Goal: Task Accomplishment & Management: Manage account settings

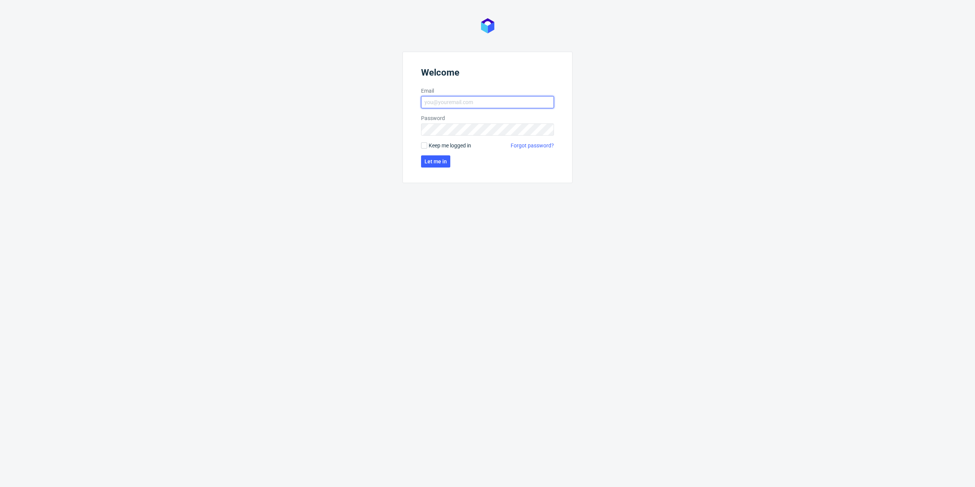
click at [494, 107] on input "Email" at bounding box center [487, 102] width 133 height 12
type input "dominika.hapka@packhelp.com"
click button "Let me in" at bounding box center [435, 161] width 29 height 12
click at [425, 173] on span "Let me in" at bounding box center [435, 174] width 22 height 5
click at [467, 120] on label "Password" at bounding box center [487, 118] width 133 height 8
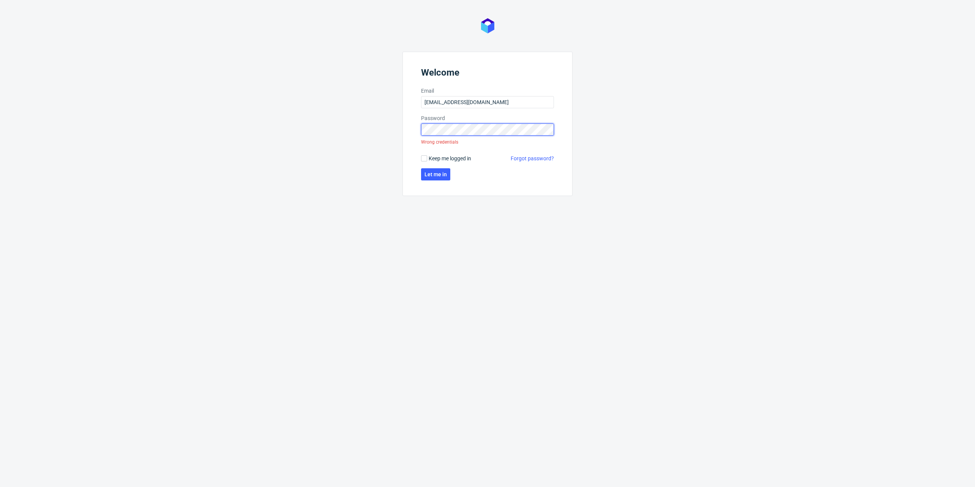
click at [331, 121] on div "Welcome Email dominika.hapka@packhelp.co Password Wrong credentials Keep me log…" at bounding box center [487, 243] width 975 height 487
click at [531, 271] on div "Welcome Email dominika.hapka@packhelp.co Password Wrong credentials Keep me log…" at bounding box center [487, 243] width 975 height 487
click at [444, 138] on div "Wrong credentials" at bounding box center [439, 141] width 37 height 13
click at [466, 102] on input "dominika.hapka@packhelp.co" at bounding box center [487, 102] width 133 height 12
type input "dominika.hapka@packhelp.com"
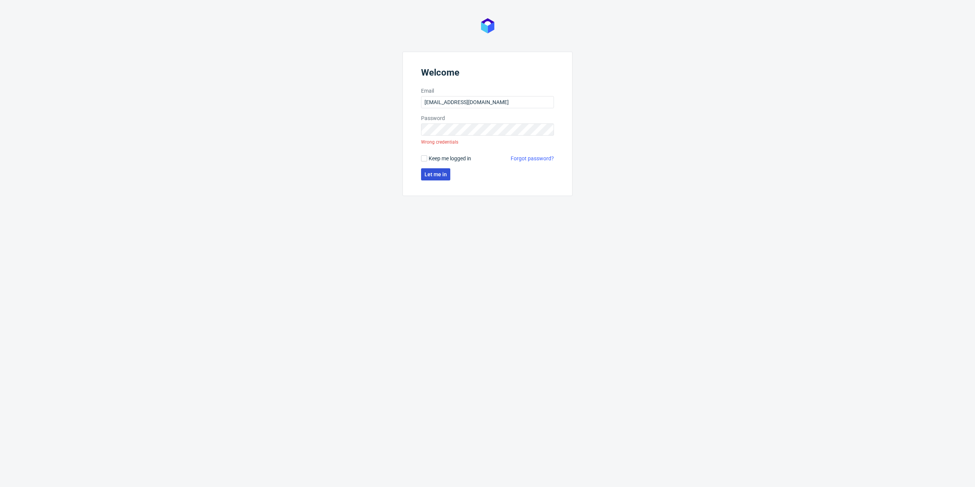
click at [436, 180] on button "Let me in" at bounding box center [435, 174] width 29 height 12
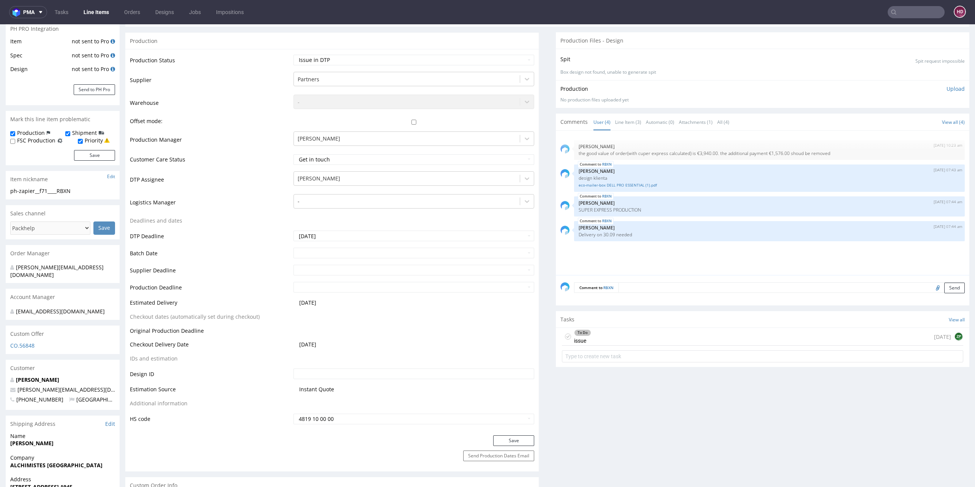
scroll to position [132, 0]
click at [613, 340] on div "To Do issue 1 day ago ZP" at bounding box center [762, 338] width 401 height 18
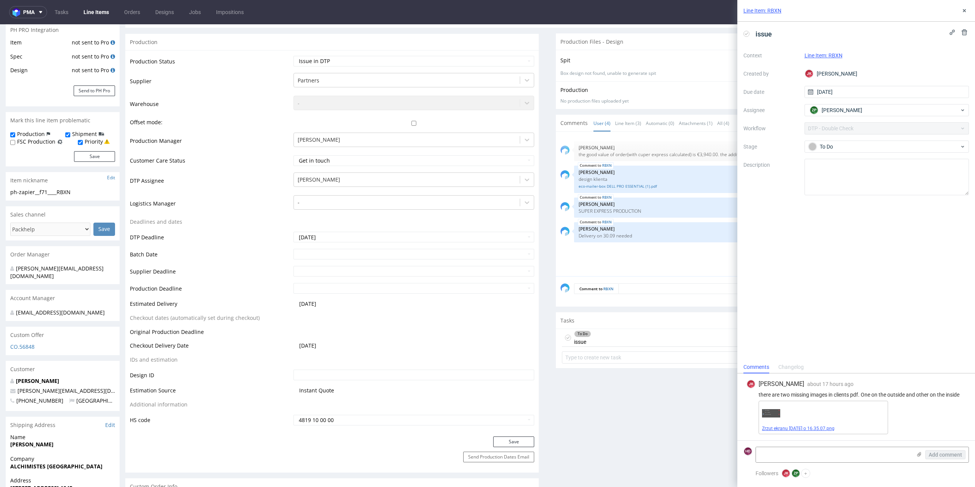
click at [814, 429] on link "Zrzut ekranu 2025-09-22 o 16.35.07.png" at bounding box center [798, 427] width 72 height 5
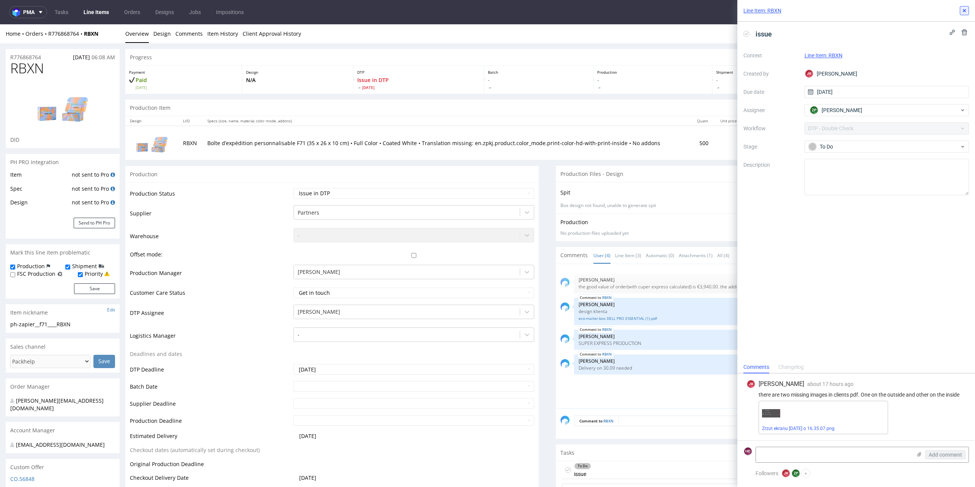
click at [961, 12] on icon at bounding box center [964, 11] width 6 height 6
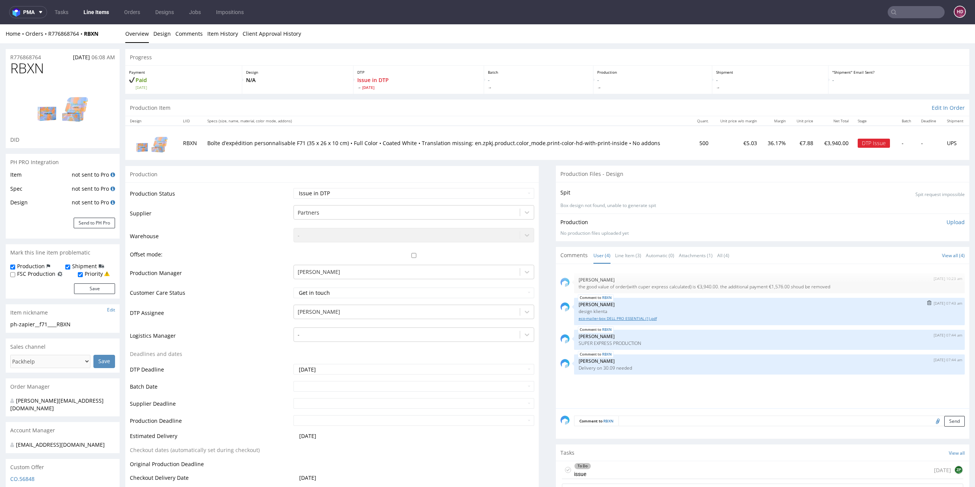
click at [647, 318] on link "eco-mailer-box DELL PRO ESSENTIAL (1).pdf" at bounding box center [768, 318] width 381 height 6
click at [99, 12] on link "Line Items" at bounding box center [96, 12] width 35 height 12
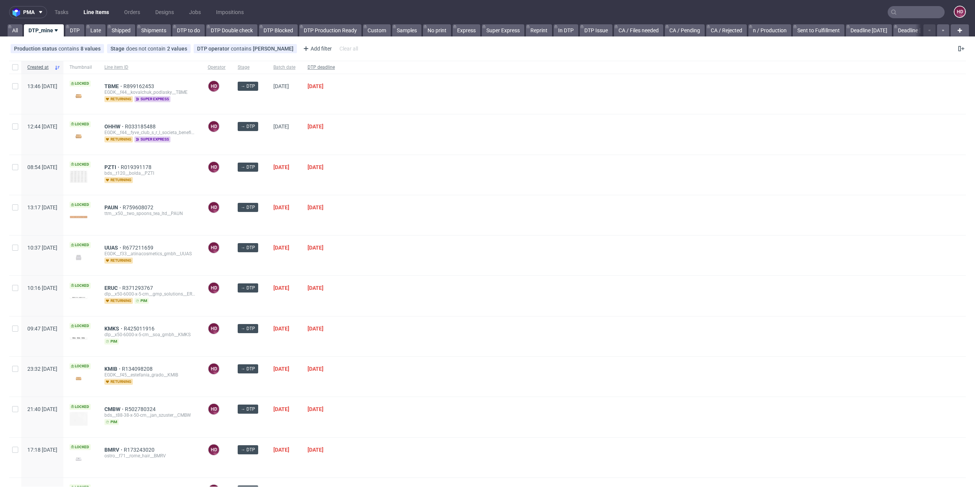
click at [332, 64] on div "DTP deadline" at bounding box center [320, 67] width 39 height 13
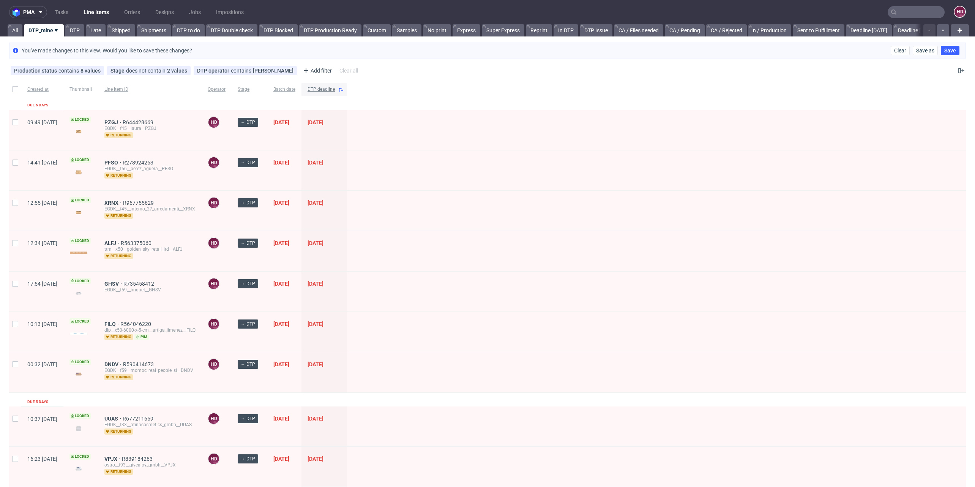
click at [335, 88] on span "DTP deadline" at bounding box center [320, 89] width 27 height 6
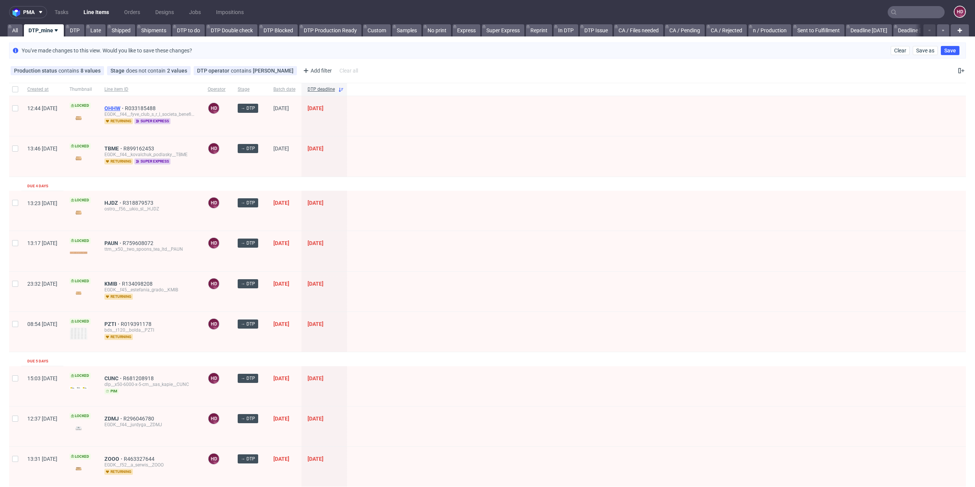
click at [125, 106] on span "OHHW" at bounding box center [114, 108] width 20 height 6
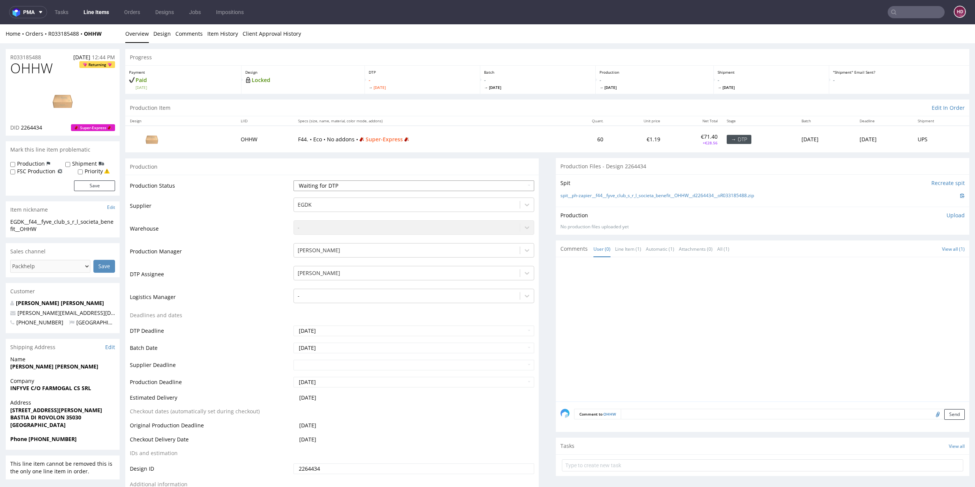
click at [310, 189] on select "Waiting for Artwork Waiting for Diecut Waiting for Mockup Waiting for DTP Waiti…" at bounding box center [413, 185] width 241 height 11
select select "dtp_in_process"
click at [293, 180] on select "Waiting for Artwork Waiting for Diecut Waiting for Mockup Waiting for DTP Waiti…" at bounding box center [413, 185] width 241 height 11
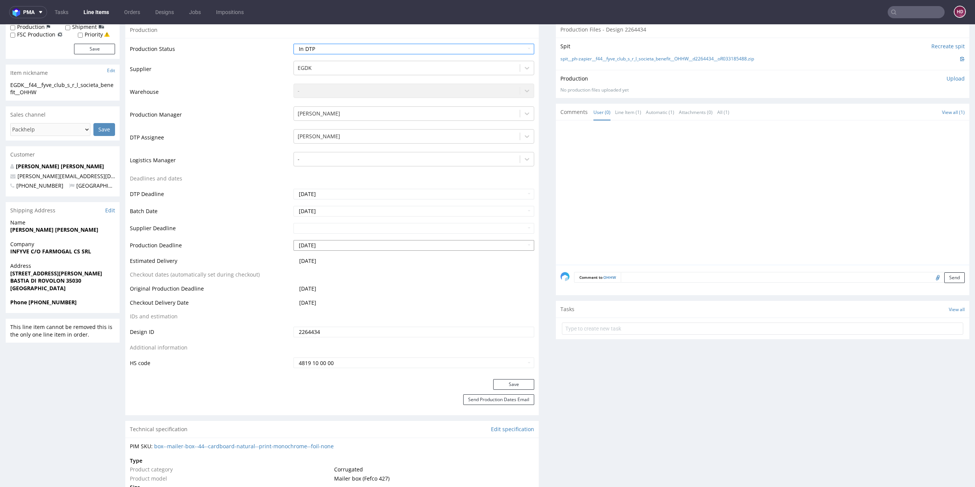
scroll to position [137, 0]
click at [522, 381] on button "Save" at bounding box center [513, 383] width 41 height 11
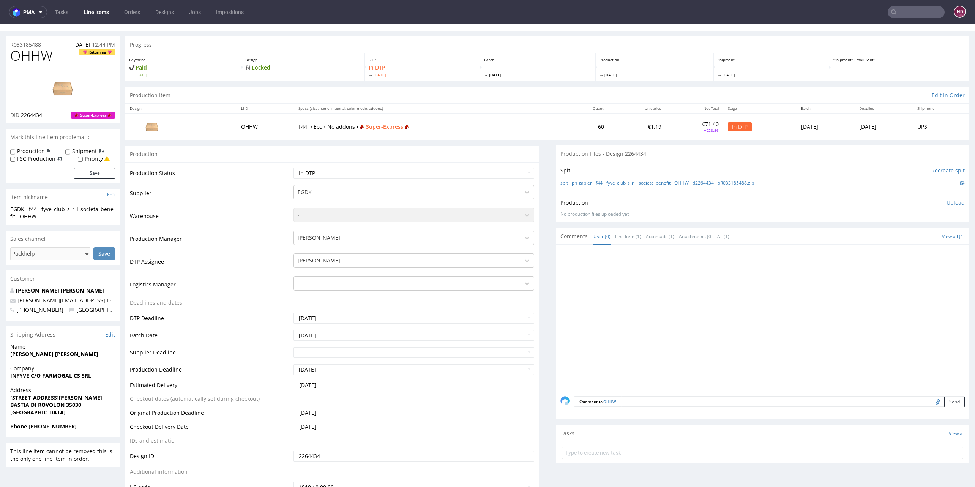
scroll to position [0, 0]
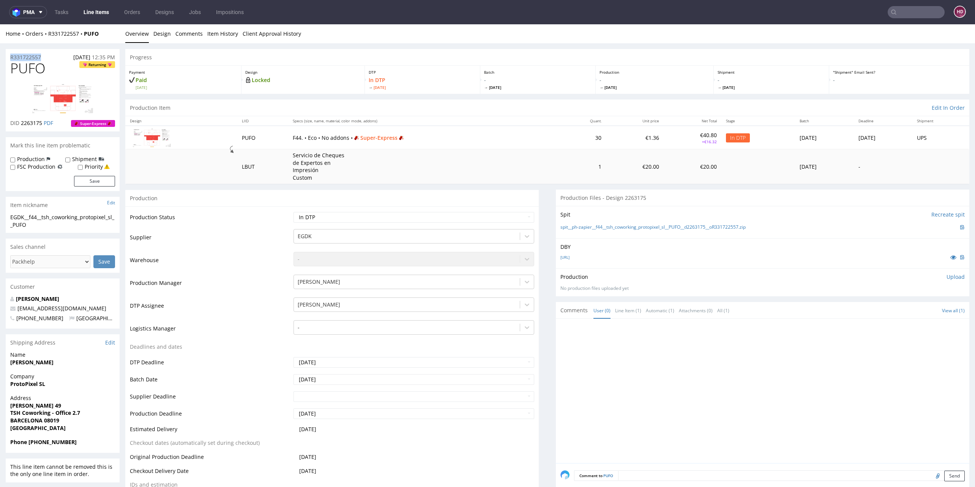
scroll to position [6, 0]
click at [32, 121] on span "2263175" at bounding box center [31, 122] width 21 height 7
drag, startPoint x: 43, startPoint y: 121, endPoint x: 20, endPoint y: 121, distance: 22.8
click at [20, 121] on p "DID 2263175 PDF" at bounding box center [31, 123] width 43 height 8
copy p "2263175"
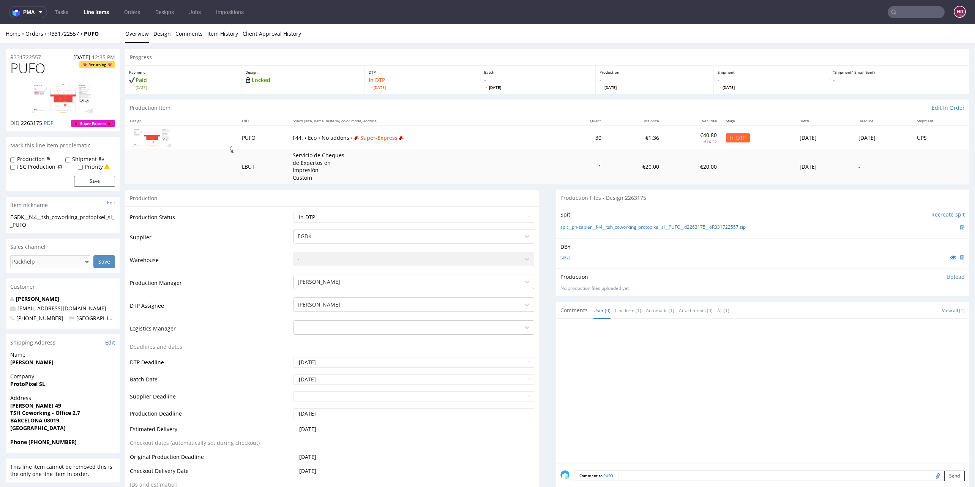
click at [946, 277] on p "Upload" at bounding box center [955, 277] width 18 height 8
click at [899, 310] on div "Add files" at bounding box center [911, 311] width 38 height 11
type input "C:\fakepath\EGDK__f44__tsh_coworking_protopixel_sl__PUFO__d2263175__oR331722557…"
click at [929, 322] on button "Upload now" at bounding box center [946, 323] width 35 height 11
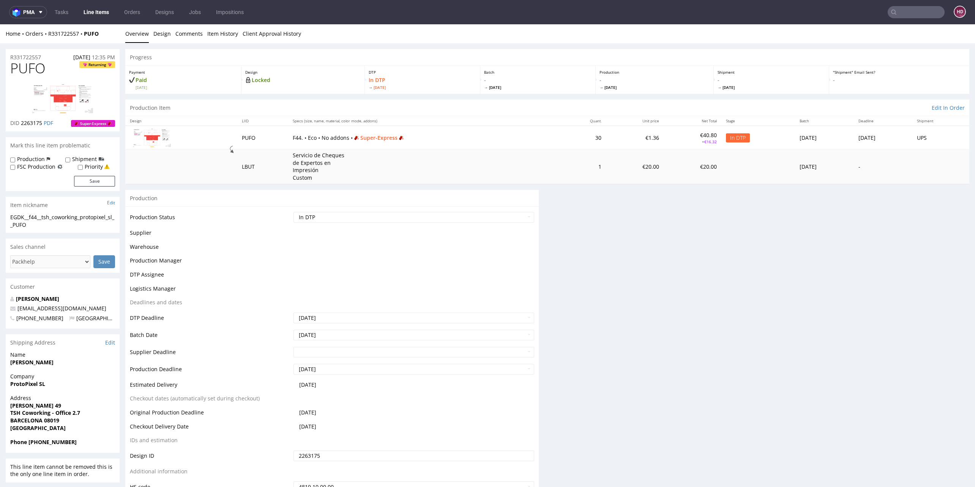
scroll to position [0, 0]
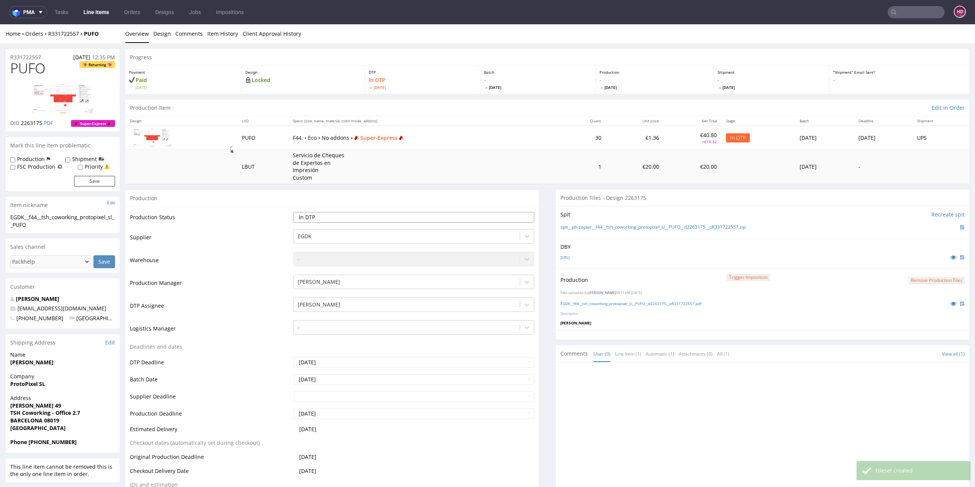
click at [340, 218] on select "Waiting for Artwork Waiting for Diecut Waiting for Mockup Waiting for DTP Waiti…" at bounding box center [413, 217] width 241 height 11
select select "dtp_production_ready"
click at [293, 212] on select "Waiting for Artwork Waiting for Diecut Waiting for Mockup Waiting for DTP Waiti…" at bounding box center [413, 217] width 241 height 11
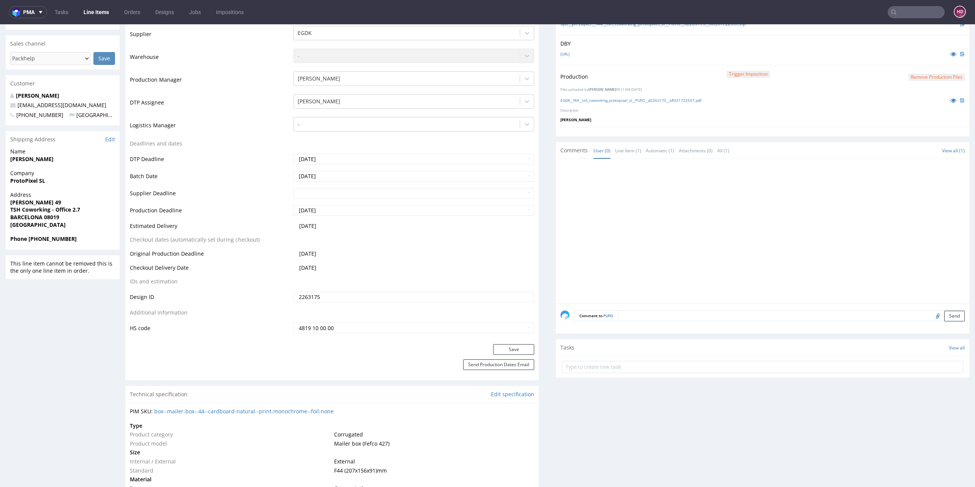
scroll to position [208, 0]
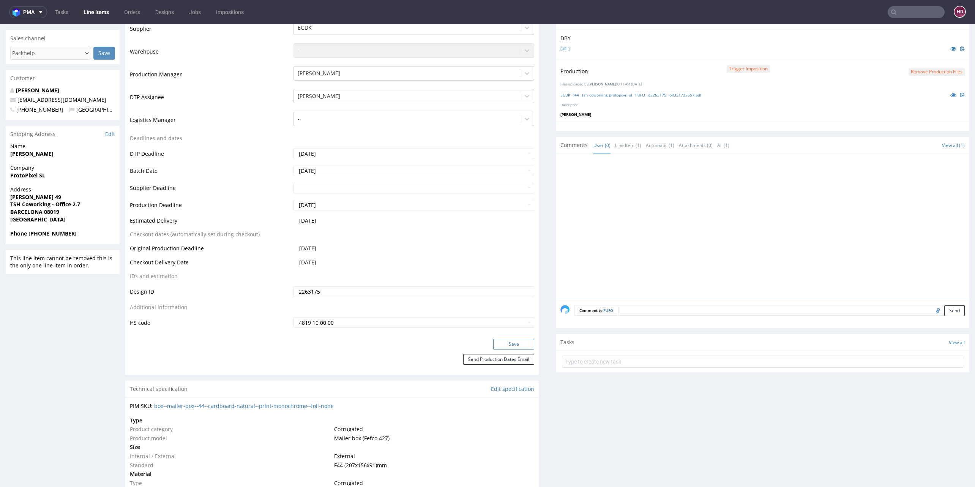
click at [507, 342] on button "Save" at bounding box center [513, 344] width 41 height 11
click at [621, 94] on link "EGDK__f44__tsh_coworking_protopixel_sl__PUFO__d2263175__oR331722557.pdf" at bounding box center [630, 94] width 141 height 5
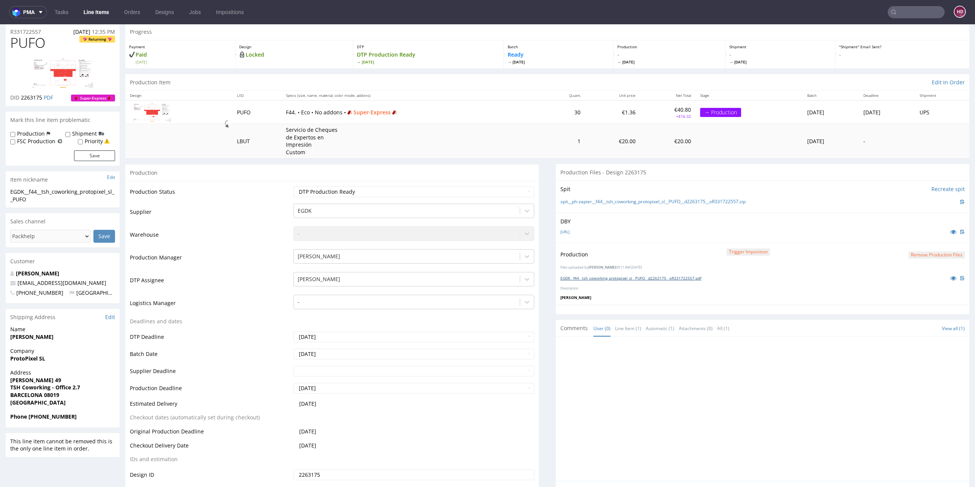
scroll to position [0, 0]
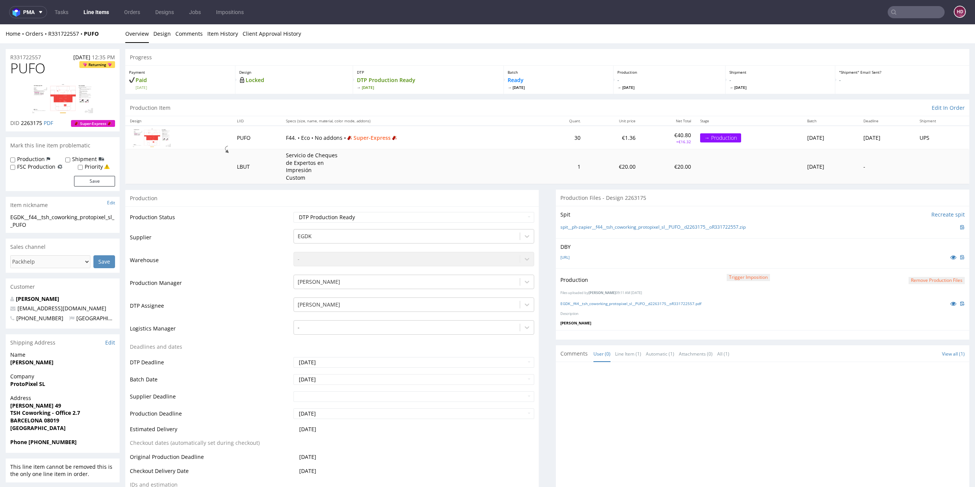
click at [96, 13] on link "Line Items" at bounding box center [96, 12] width 35 height 12
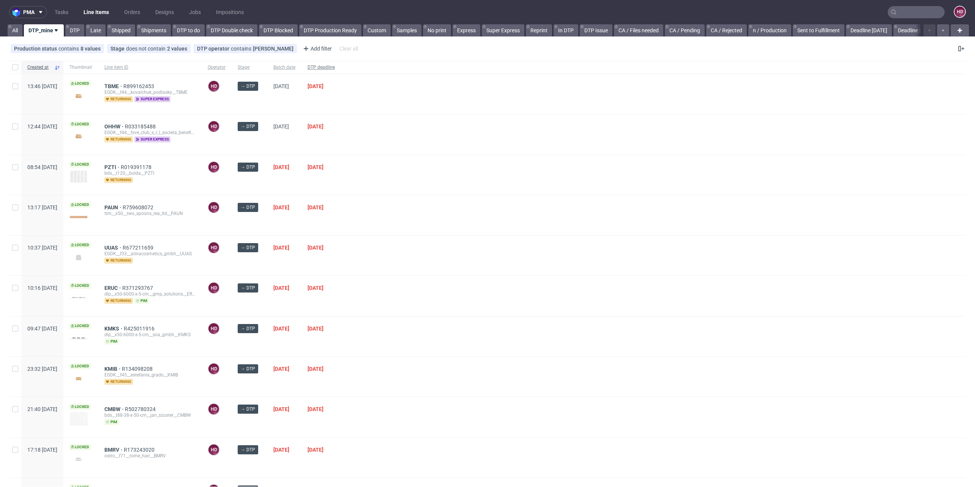
click at [335, 64] on span "DTP deadline" at bounding box center [320, 67] width 27 height 6
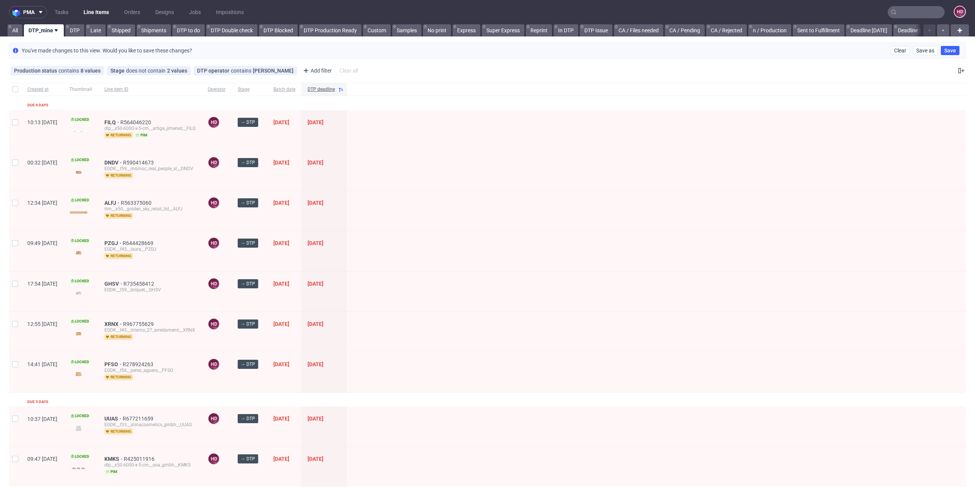
click at [336, 64] on div "Production status contains 8 values Not Defined, Waiting for DTP, Waiting for D…" at bounding box center [487, 70] width 975 height 18
click at [335, 89] on span "DTP deadline" at bounding box center [320, 89] width 27 height 6
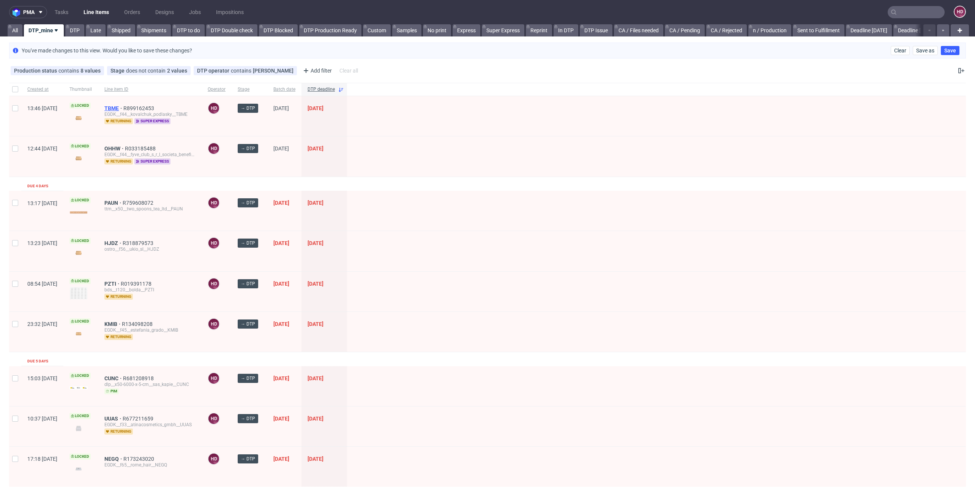
click at [123, 107] on span "TBME" at bounding box center [113, 108] width 19 height 6
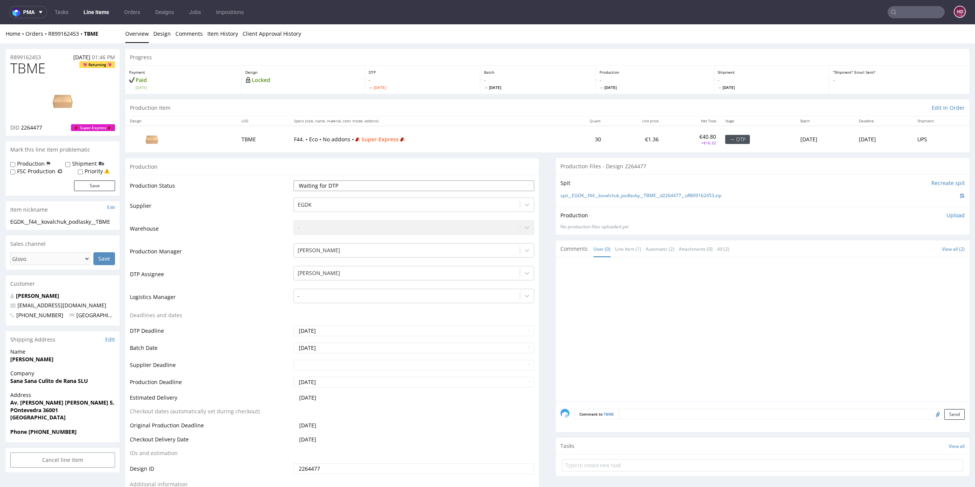
click at [311, 184] on select "Waiting for Artwork Waiting for Diecut Waiting for Mockup Waiting for DTP Waiti…" at bounding box center [413, 185] width 241 height 11
click at [310, 186] on select "Waiting for Artwork Waiting for Diecut Waiting for Mockup Waiting for DTP Waiti…" at bounding box center [413, 185] width 241 height 11
select select "dtp_in_process"
click at [293, 180] on select "Waiting for Artwork Waiting for Diecut Waiting for Mockup Waiting for DTP Waiti…" at bounding box center [413, 185] width 241 height 11
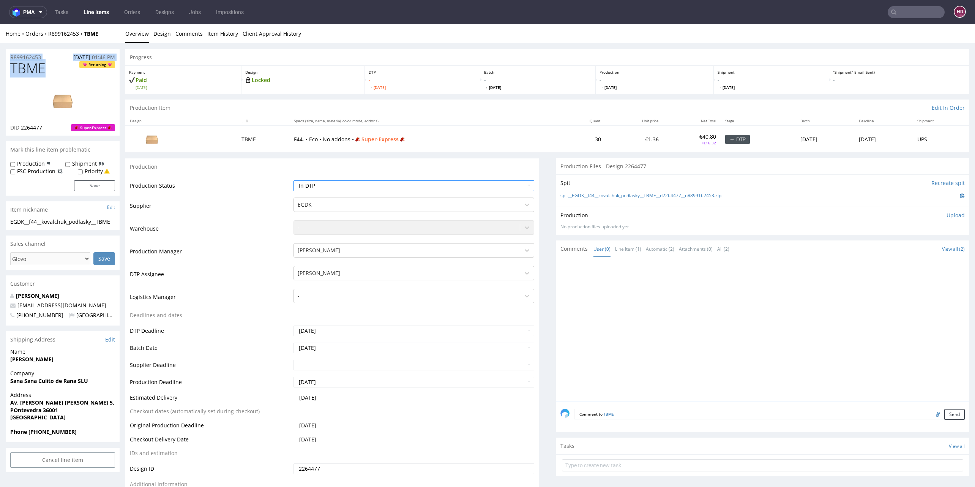
drag, startPoint x: 41, startPoint y: 68, endPoint x: -27, endPoint y: 58, distance: 68.6
click at [45, 72] on h1 "TBME Returning" at bounding box center [62, 68] width 105 height 15
drag, startPoint x: 45, startPoint y: 72, endPoint x: 14, endPoint y: 71, distance: 31.5
click at [14, 71] on h1 "TBME Returning" at bounding box center [62, 68] width 105 height 15
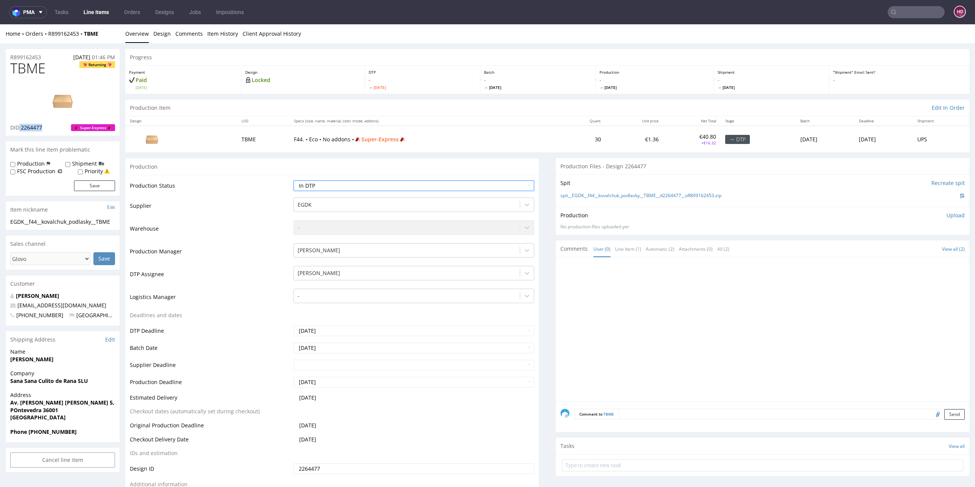
drag, startPoint x: 47, startPoint y: 130, endPoint x: 19, endPoint y: 130, distance: 27.3
click at [19, 130] on div "DID 2264477 Super-Express" at bounding box center [62, 128] width 105 height 8
copy p "2264477"
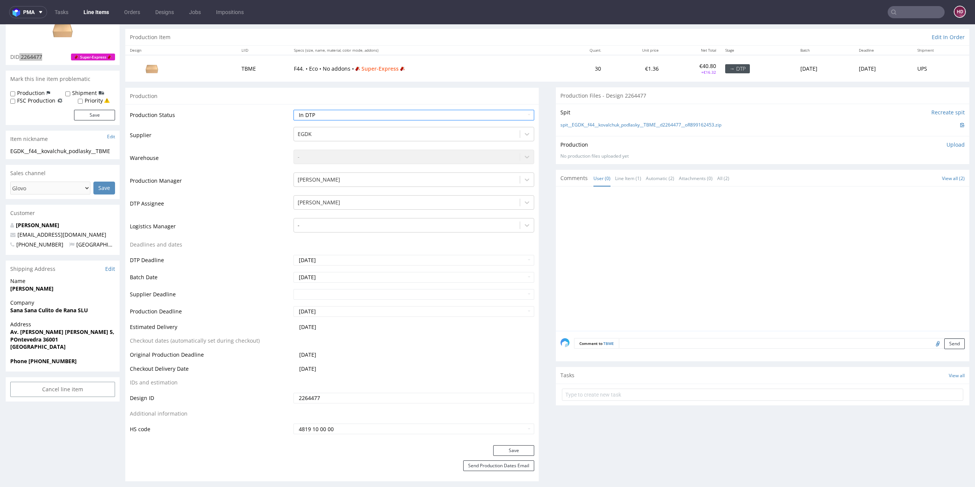
scroll to position [88, 0]
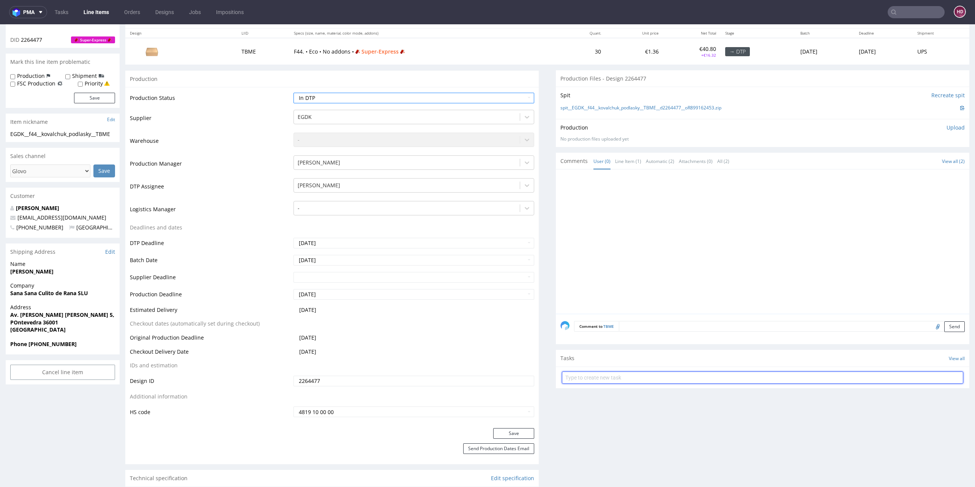
click at [602, 374] on input "text" at bounding box center [762, 377] width 401 height 12
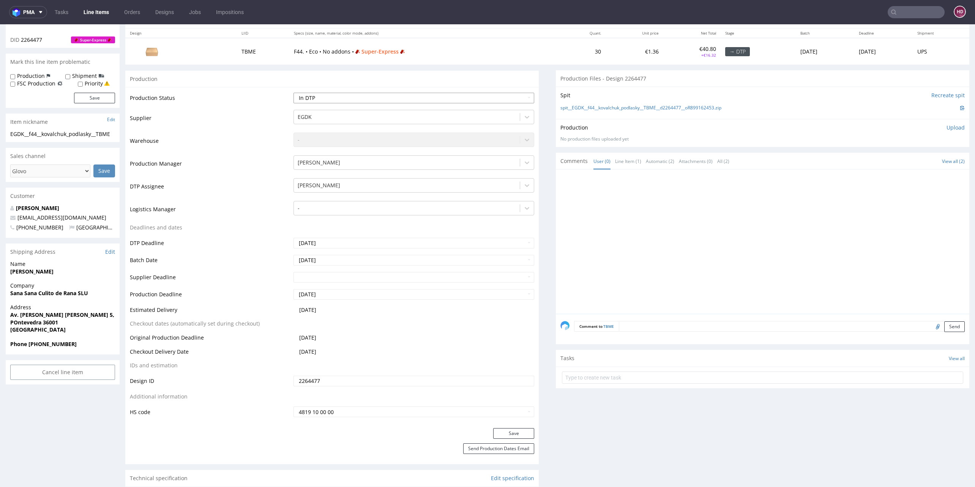
click at [354, 98] on select "Waiting for Artwork Waiting for Diecut Waiting for Mockup Waiting for DTP Waiti…" at bounding box center [413, 98] width 241 height 11
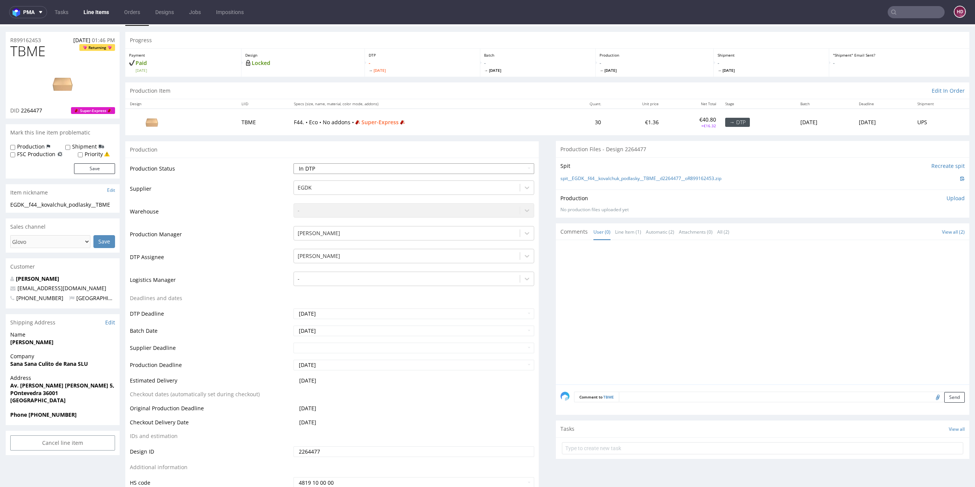
scroll to position [0, 0]
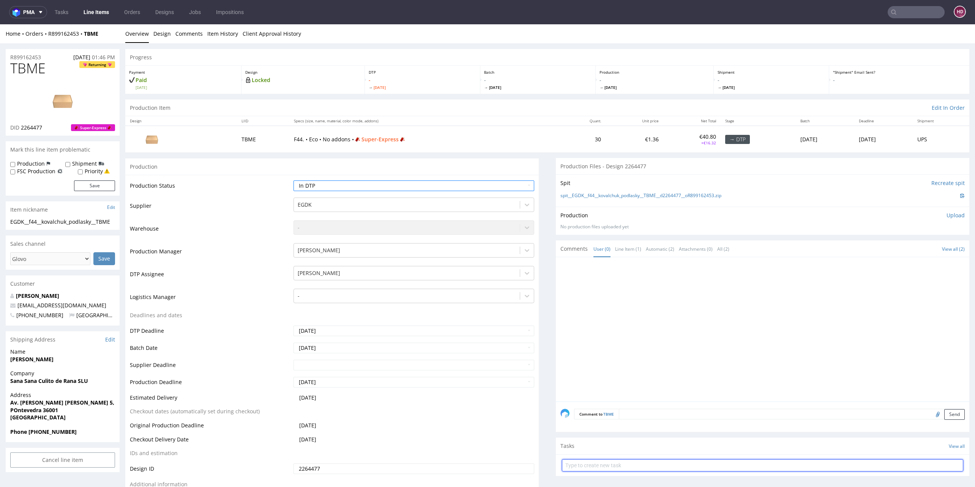
click at [595, 465] on input "text" at bounding box center [762, 465] width 401 height 12
type input "non-auto PCA super-express"
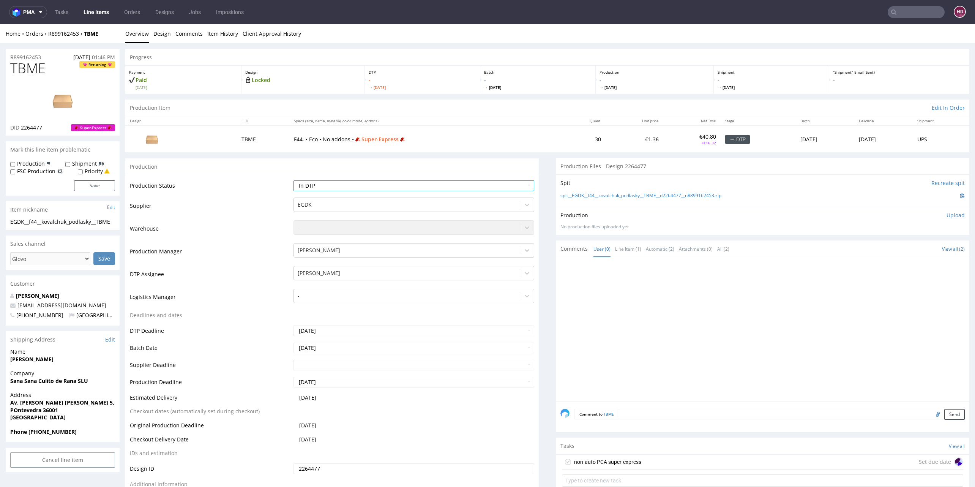
click at [712, 459] on div "non-auto PCA super-express Set due date" at bounding box center [762, 461] width 401 height 15
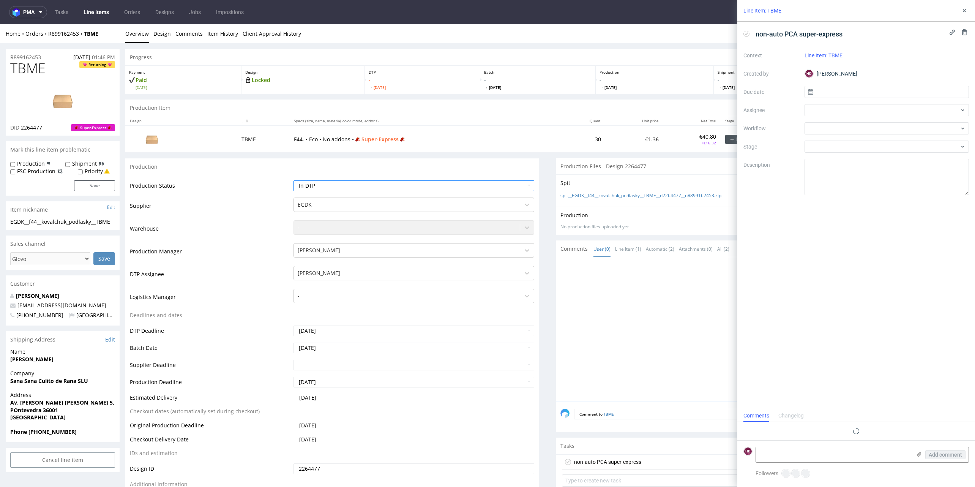
scroll to position [6, 0]
click at [857, 183] on textarea at bounding box center [886, 177] width 165 height 36
click at [835, 90] on input "text" at bounding box center [886, 92] width 165 height 12
click at [873, 181] on span "23" at bounding box center [874, 182] width 6 height 8
type input "23/09/2025"
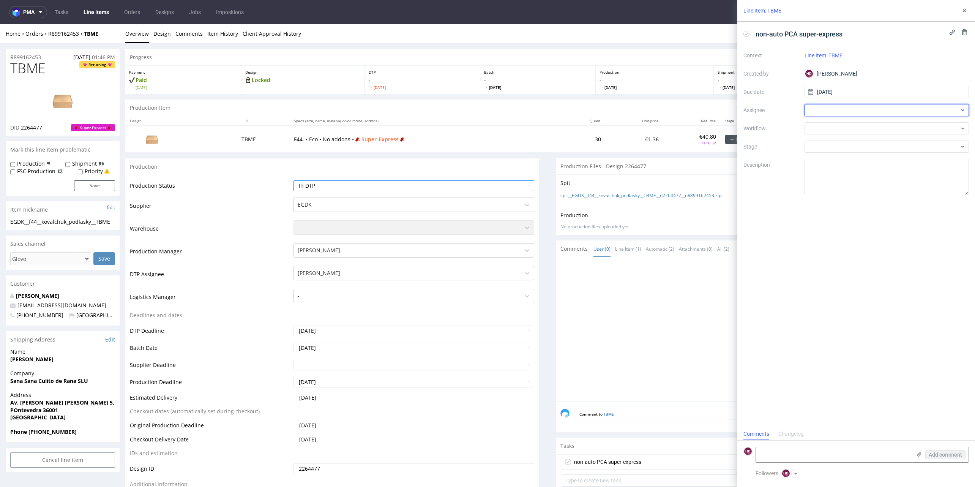
click at [831, 106] on div at bounding box center [886, 110] width 165 height 12
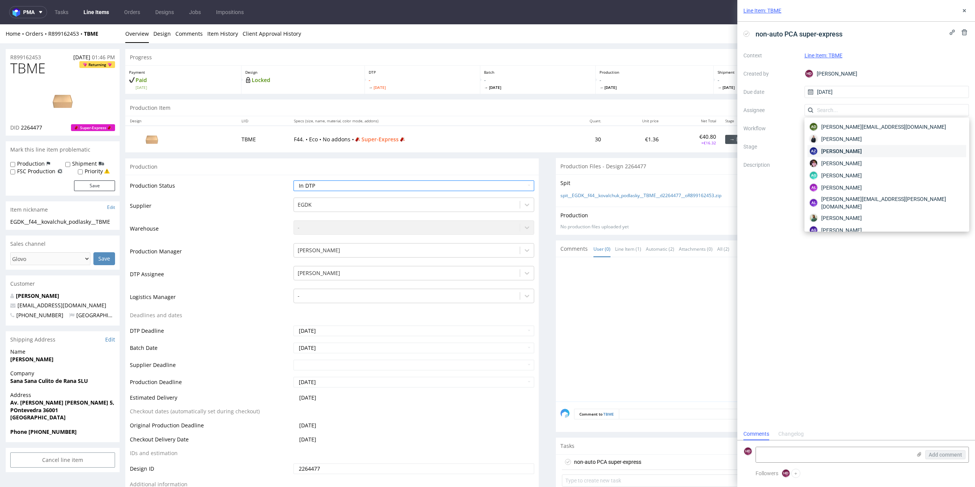
click at [852, 155] on div "AZ Agnieszka Zych" at bounding box center [886, 151] width 159 height 12
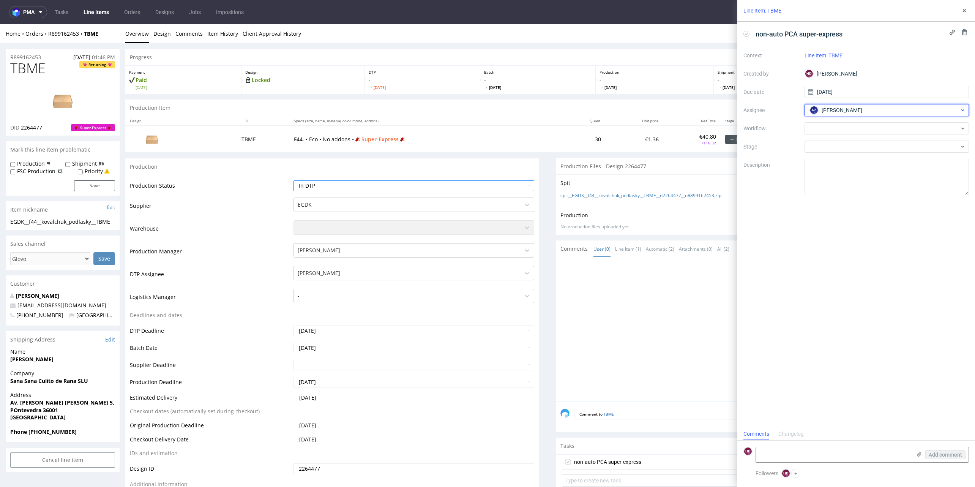
click at [841, 112] on span "Agnieszka Zych" at bounding box center [841, 110] width 41 height 8
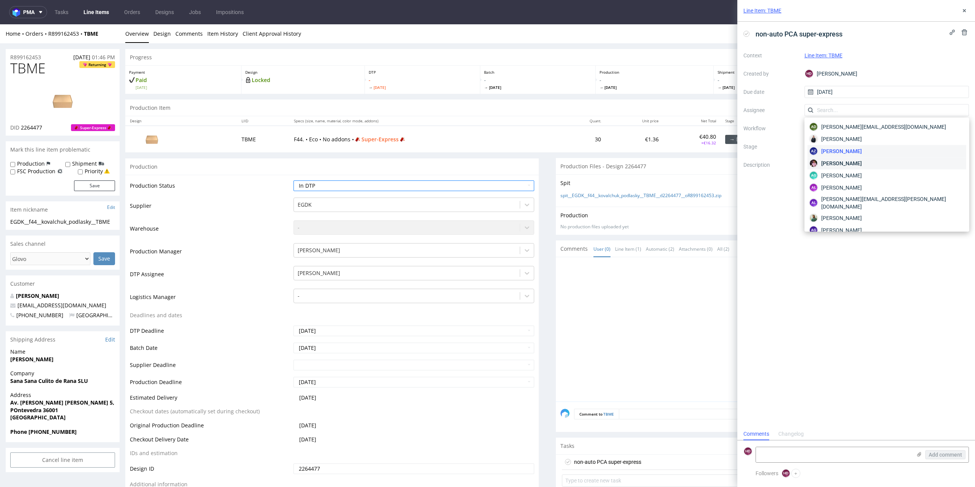
click at [836, 161] on span "Aleks Ziemkowski" at bounding box center [841, 163] width 41 height 8
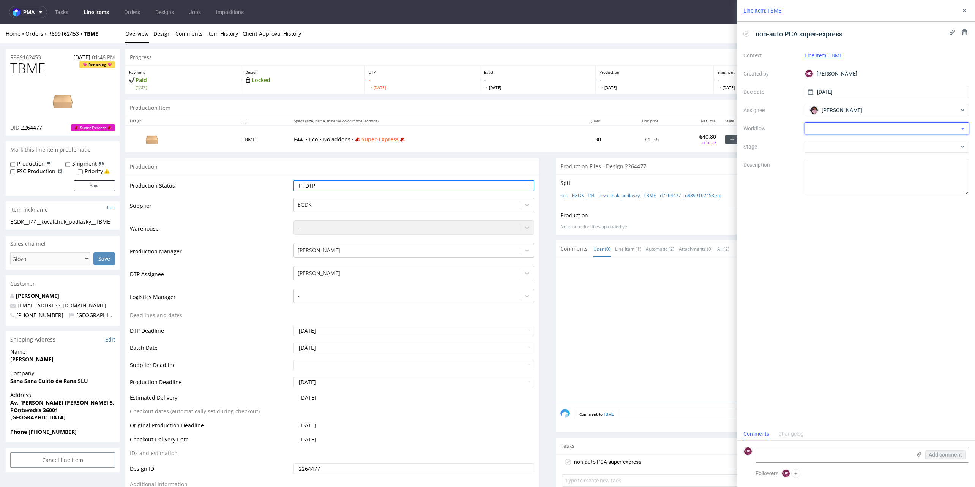
click at [821, 131] on div at bounding box center [886, 128] width 165 height 12
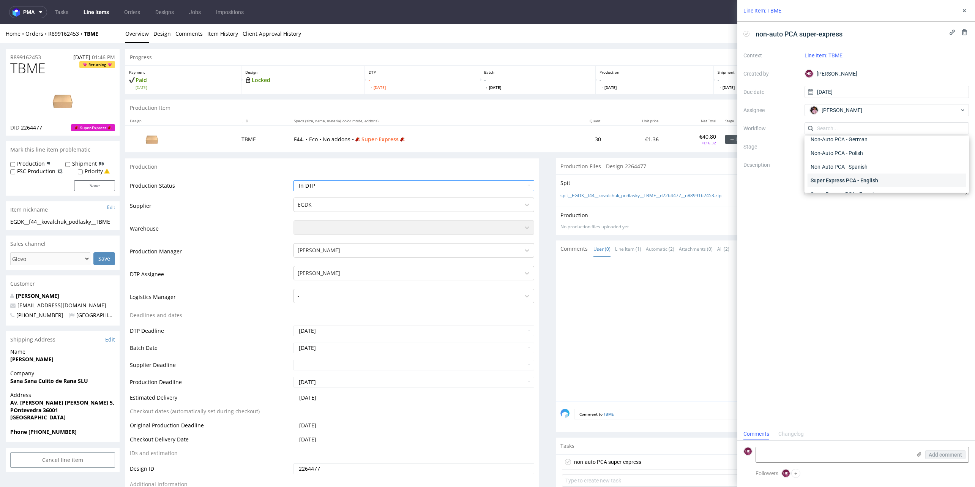
scroll to position [380, 0]
click at [821, 165] on div "Non-Auto PCA - Spanish" at bounding box center [886, 165] width 159 height 14
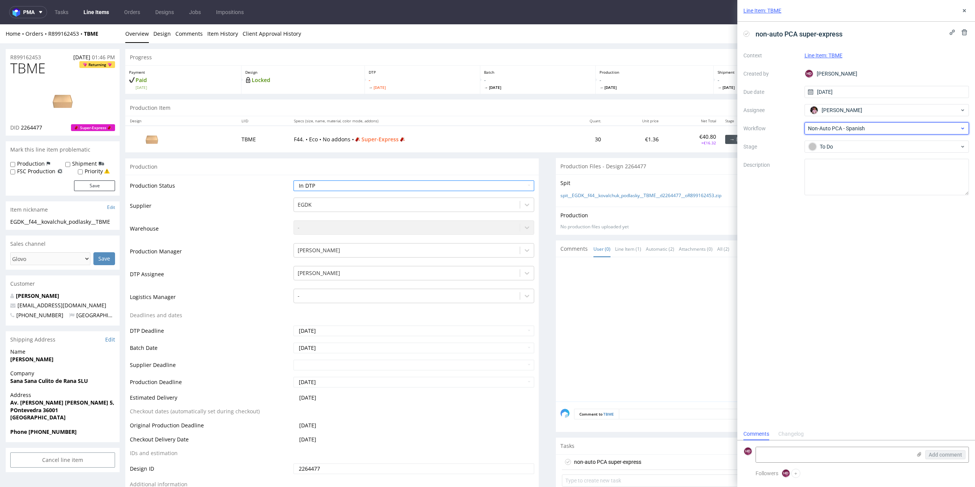
click at [829, 124] on span "Non-Auto PCA - Spanish" at bounding box center [884, 128] width 152 height 8
click at [833, 162] on div "Super Express PCA - Spanish" at bounding box center [886, 162] width 159 height 14
click at [833, 163] on textarea at bounding box center [886, 177] width 165 height 36
paste textarea "Please confirm that the customer does not require printing. He ordered plain bo…"
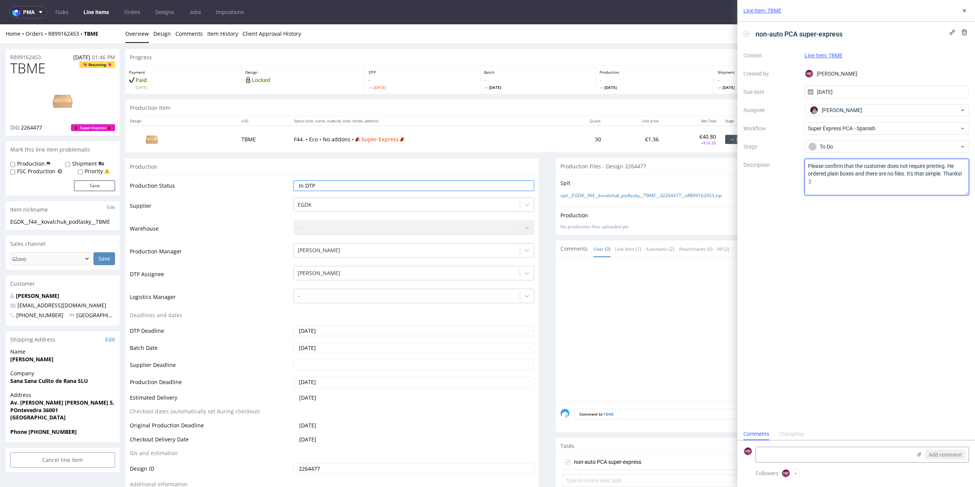
type textarea "Please confirm that the customer does not require printing. He ordered plain bo…"
click at [868, 225] on div "non-auto PCA super-express Context Line Item: TBME Created by HD Hapka Dominika…" at bounding box center [856, 225] width 238 height 406
click at [968, 8] on button at bounding box center [963, 10] width 9 height 9
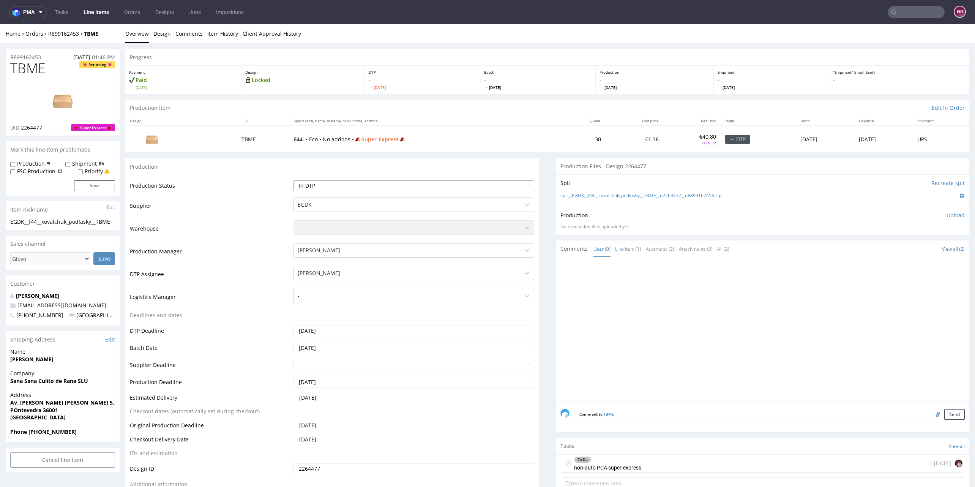
click at [362, 181] on select "Waiting for Artwork Waiting for Diecut Waiting for Mockup Waiting for DTP Waiti…" at bounding box center [413, 185] width 241 height 11
select select "dtp_ca_needed"
click at [293, 180] on select "Waiting for Artwork Waiting for Diecut Waiting for Mockup Waiting for DTP Waiti…" at bounding box center [413, 185] width 241 height 11
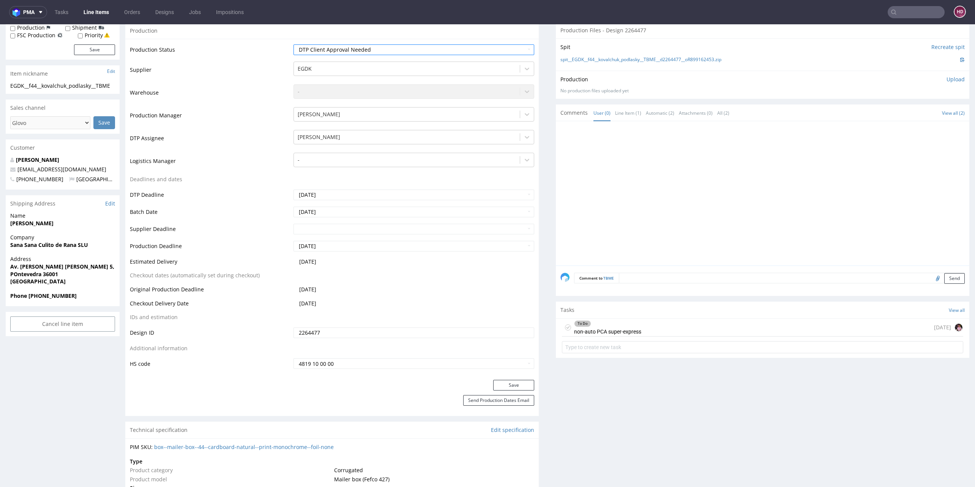
scroll to position [163, 0]
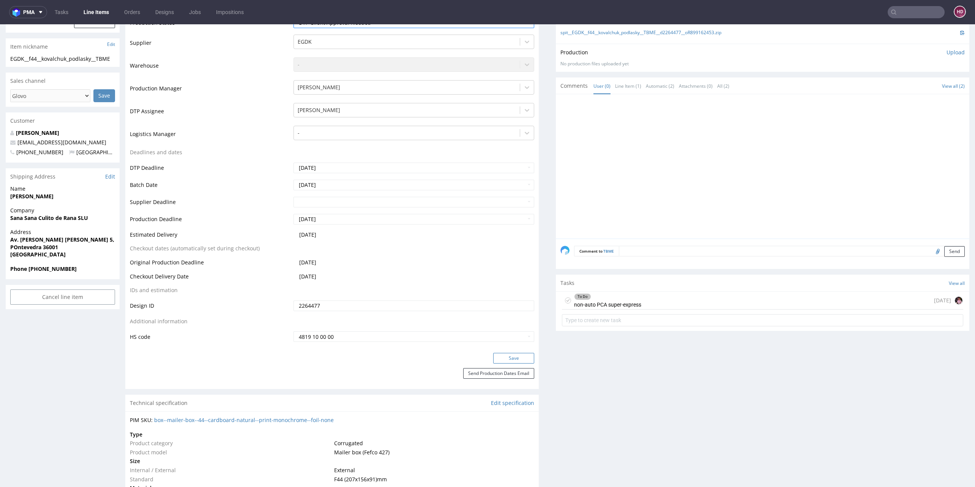
click at [493, 356] on button "Save" at bounding box center [513, 358] width 41 height 11
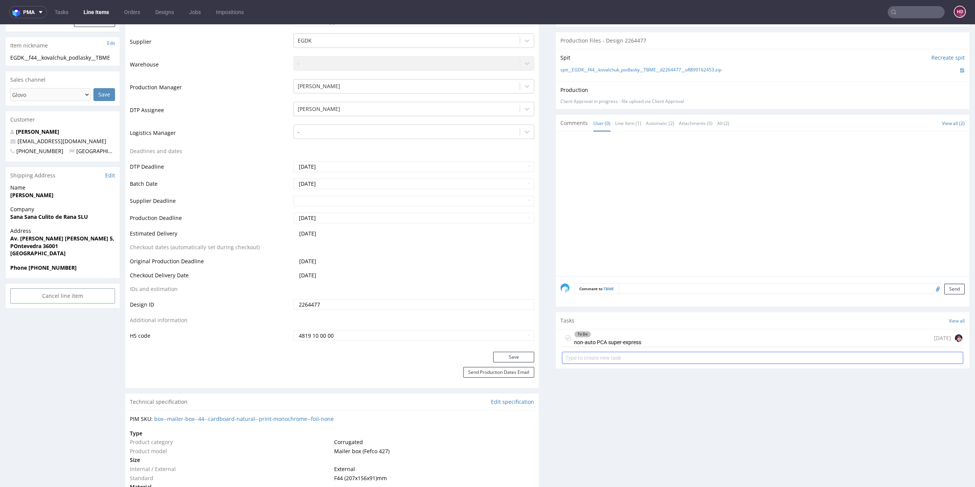
scroll to position [162, 0]
click at [582, 340] on div "To Do non-auto PCA super-express" at bounding box center [607, 339] width 67 height 17
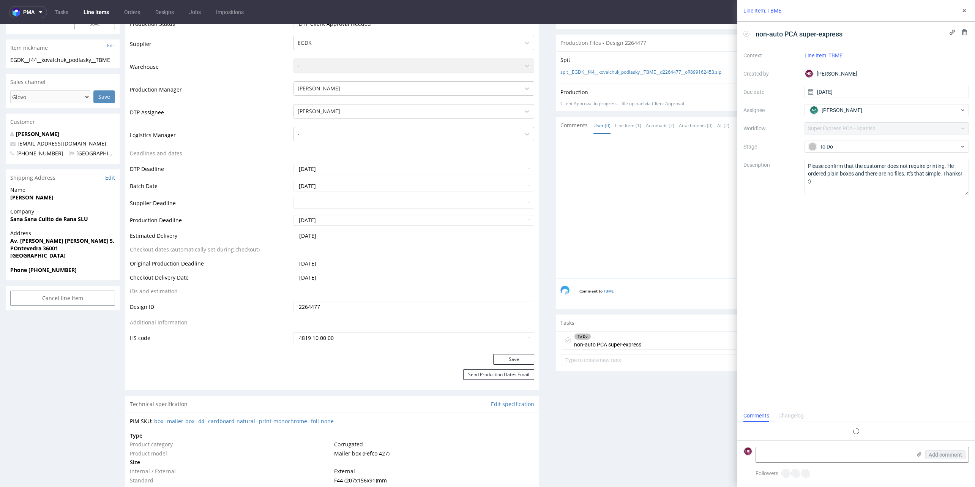
scroll to position [6, 0]
click at [929, 173] on textarea "Please confirm that the customer does not require printing. He ordered plain bo…" at bounding box center [886, 177] width 165 height 36
drag, startPoint x: 941, startPoint y: 173, endPoint x: 915, endPoint y: 171, distance: 26.3
click at [915, 171] on textarea "Please confirm that the customer does not require printing. He ordered plain bo…" at bounding box center [886, 177] width 165 height 36
click at [943, 167] on textarea "Please confirm that the customer does not require printing. He ordered plain bo…" at bounding box center [886, 177] width 165 height 36
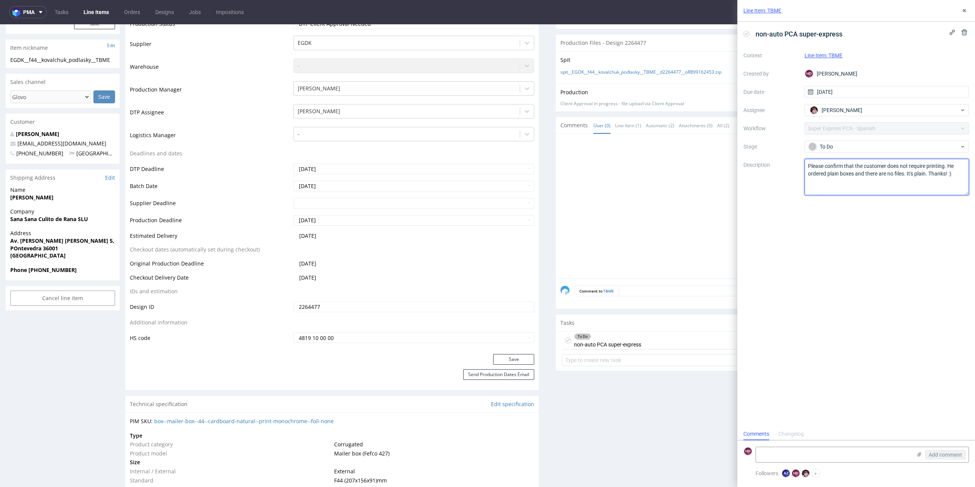
click at [928, 173] on textarea "Please confirm that the customer does not require printing. He ordered plain bo…" at bounding box center [886, 177] width 165 height 36
click at [888, 186] on textarea "Please confirm that the customer does not require printing. He ordered plain bo…" at bounding box center [886, 177] width 165 height 36
type textarea "Please confirm that the customer does not require printing. He ordered plain bo…"
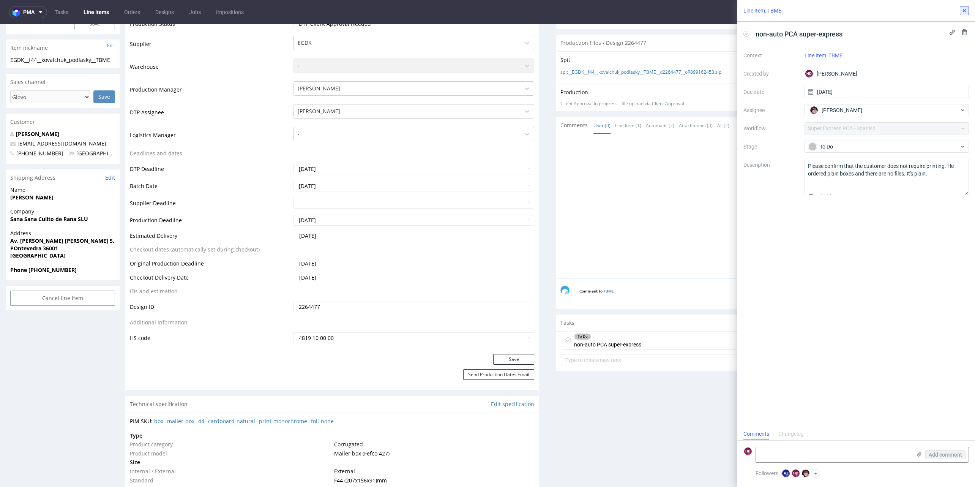
click at [968, 6] on div "Line Item: TBME" at bounding box center [856, 11] width 238 height 22
click at [963, 9] on use at bounding box center [963, 10] width 3 height 3
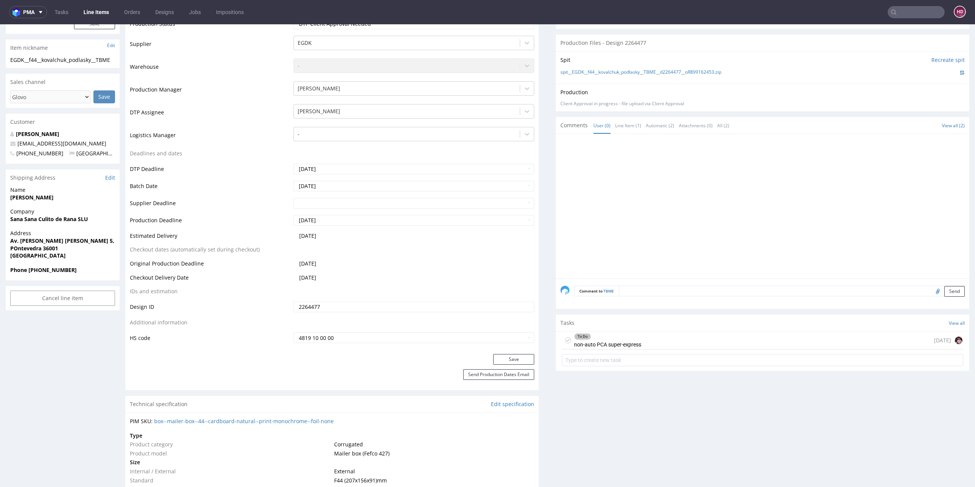
click at [819, 186] on div at bounding box center [764, 209] width 409 height 140
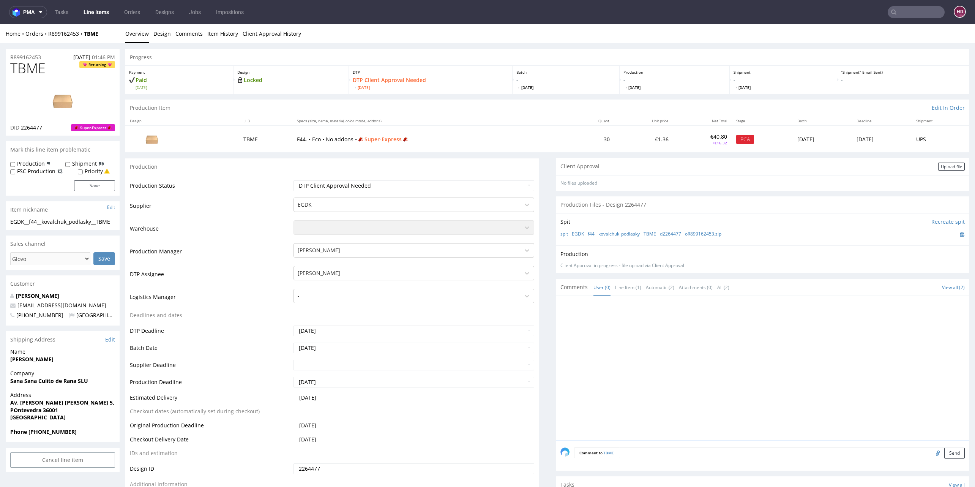
click at [48, 75] on h1 "TBME Returning" at bounding box center [62, 68] width 105 height 15
drag, startPoint x: 51, startPoint y: 74, endPoint x: 8, endPoint y: 70, distance: 43.1
click at [8, 70] on div "TBME Returning DID 2264477 Super-Express" at bounding box center [63, 98] width 114 height 75
copy span "TBME"
click at [97, 221] on div "EGDK__f44__kovalchuk_podlasky__TBME" at bounding box center [62, 222] width 105 height 8
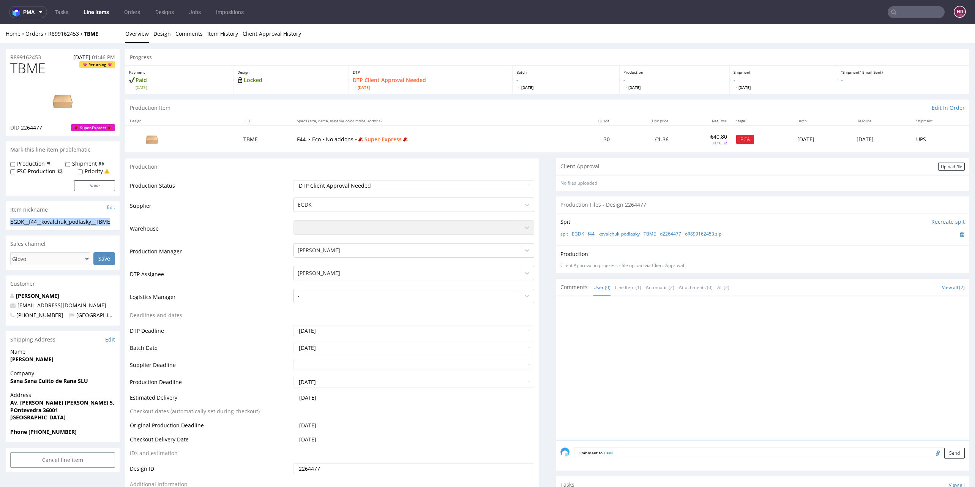
drag, startPoint x: 114, startPoint y: 224, endPoint x: -19, endPoint y: 225, distance: 132.8
copy div "EGDK__f44__kovalchuk_podlasky__TBME"
drag, startPoint x: 47, startPoint y: 56, endPoint x: -32, endPoint y: 58, distance: 78.6
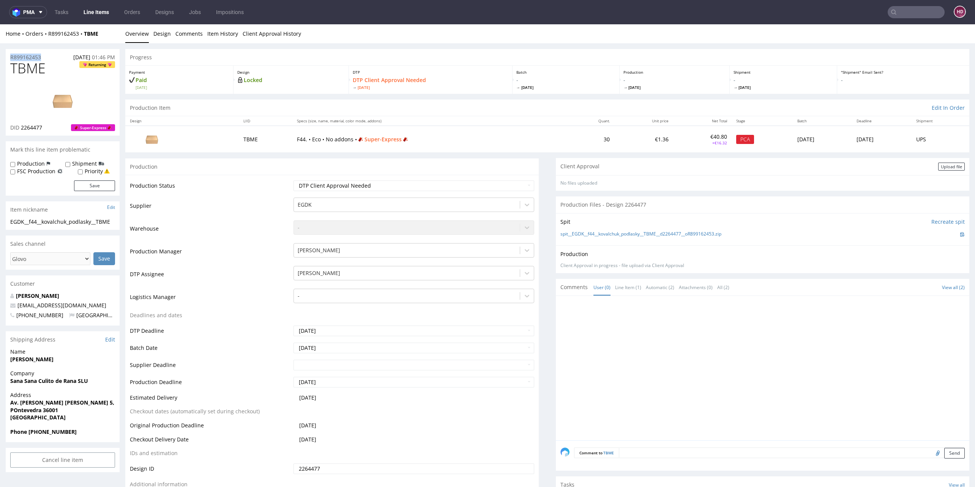
copy p "R899162453"
drag, startPoint x: 49, startPoint y: 126, endPoint x: 21, endPoint y: 129, distance: 28.7
click at [21, 129] on div "DID 2264477 Super-Express" at bounding box center [62, 128] width 105 height 8
copy span "2264477"
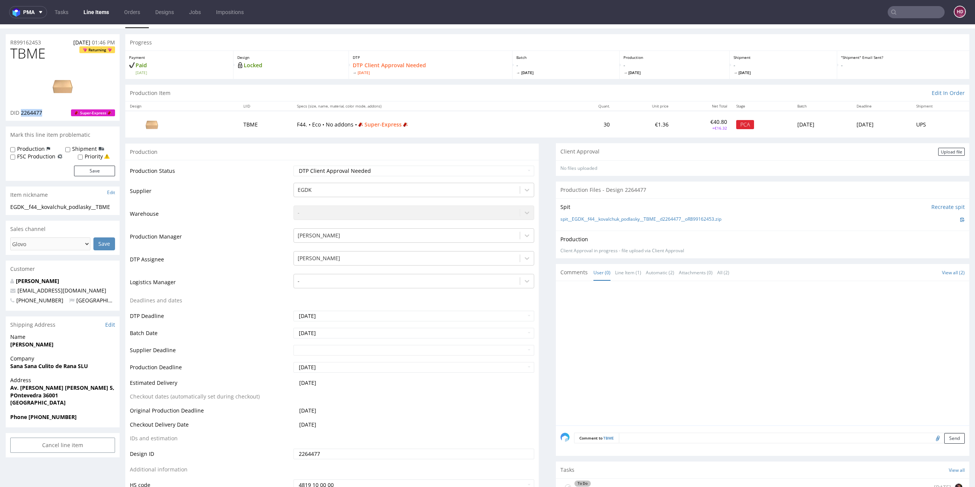
scroll to position [61, 0]
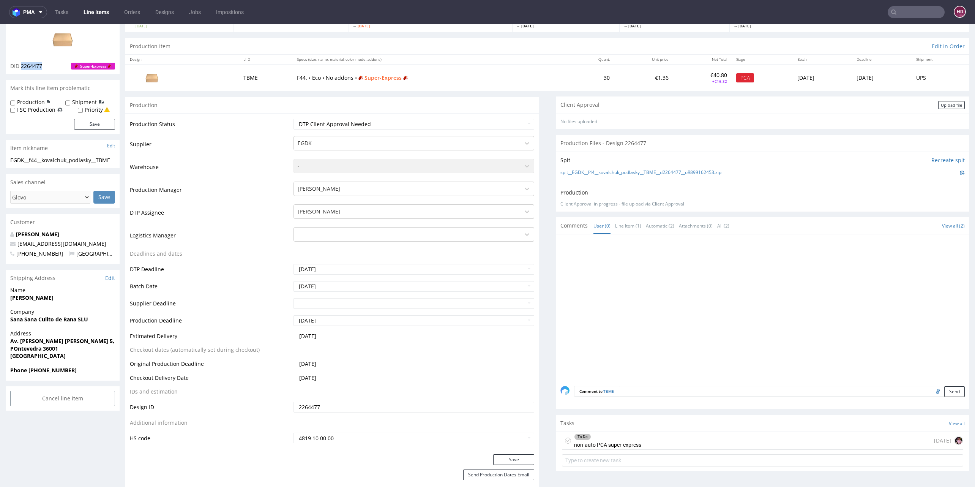
click at [709, 440] on div "To Do non-auto PCA super-express today" at bounding box center [762, 441] width 401 height 18
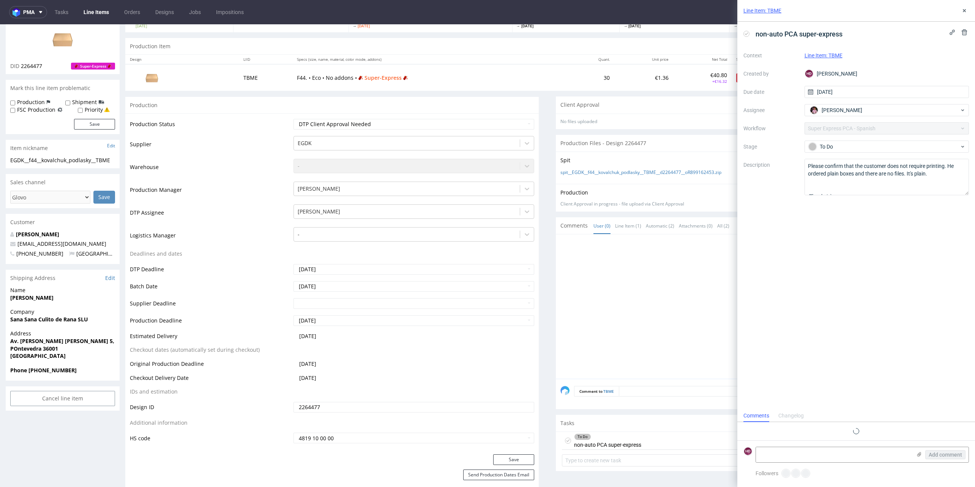
scroll to position [6, 0]
click at [921, 453] on icon at bounding box center [919, 454] width 6 height 6
click at [0, 0] on input "file" at bounding box center [0, 0] width 0 height 0
click at [942, 457] on span "Add comment" at bounding box center [944, 454] width 33 height 5
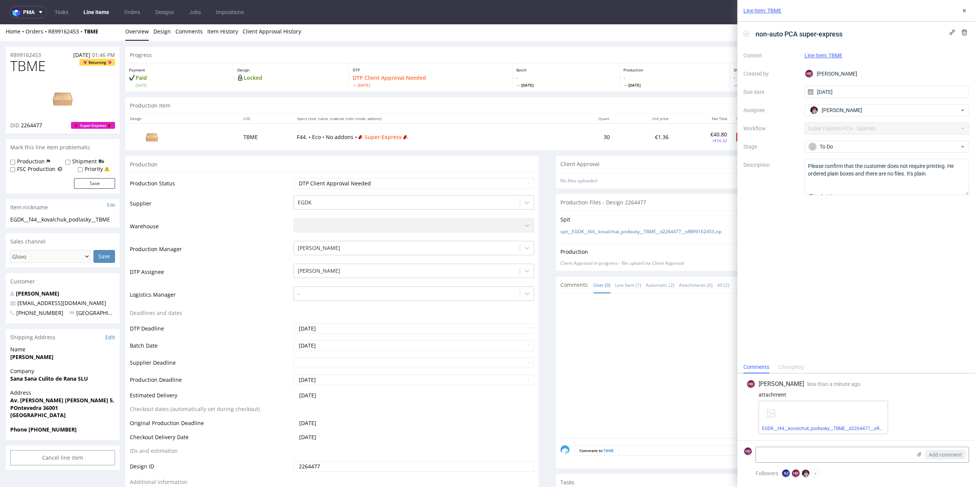
scroll to position [0, 0]
click at [107, 10] on link "Line Items" at bounding box center [96, 12] width 35 height 12
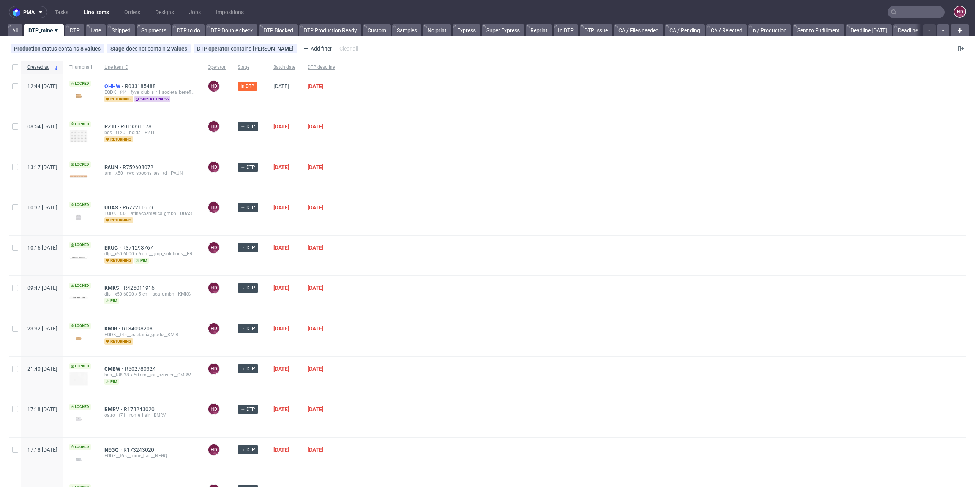
click at [125, 85] on span "OHHW" at bounding box center [114, 86] width 20 height 6
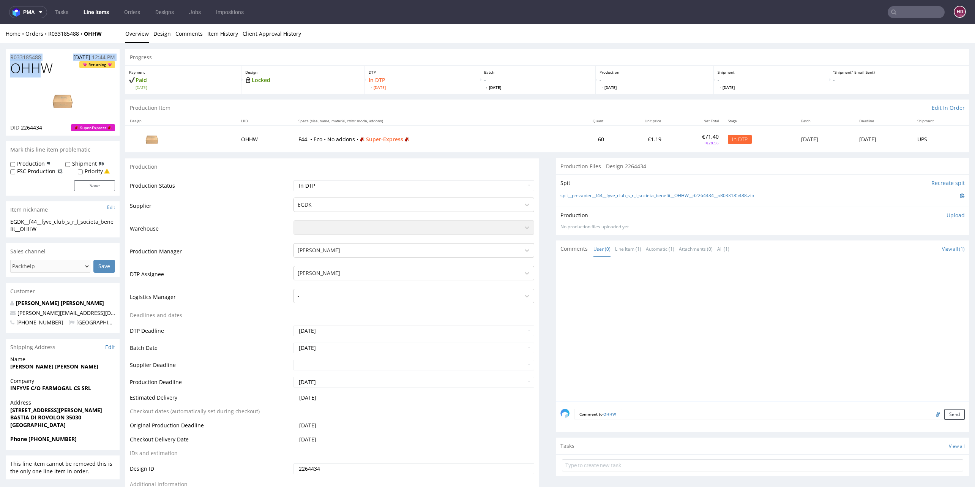
drag, startPoint x: 16, startPoint y: 62, endPoint x: 4, endPoint y: 60, distance: 12.4
click at [73, 79] on link at bounding box center [62, 100] width 61 height 46
click at [77, 71] on h1 "OHHW Returning" at bounding box center [62, 68] width 105 height 15
drag, startPoint x: 52, startPoint y: 73, endPoint x: 12, endPoint y: 74, distance: 39.5
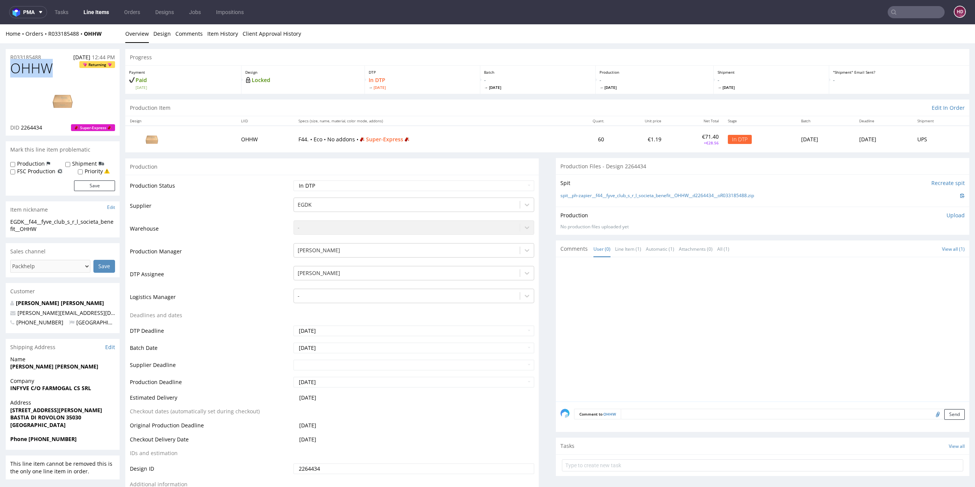
click at [12, 74] on h1 "OHHW Returning" at bounding box center [62, 68] width 105 height 15
copy span "OHHW"
drag, startPoint x: 51, startPoint y: 127, endPoint x: 21, endPoint y: 125, distance: 30.0
click at [21, 125] on div "DID 2264434 Super-Express" at bounding box center [62, 128] width 105 height 8
copy span "2264434"
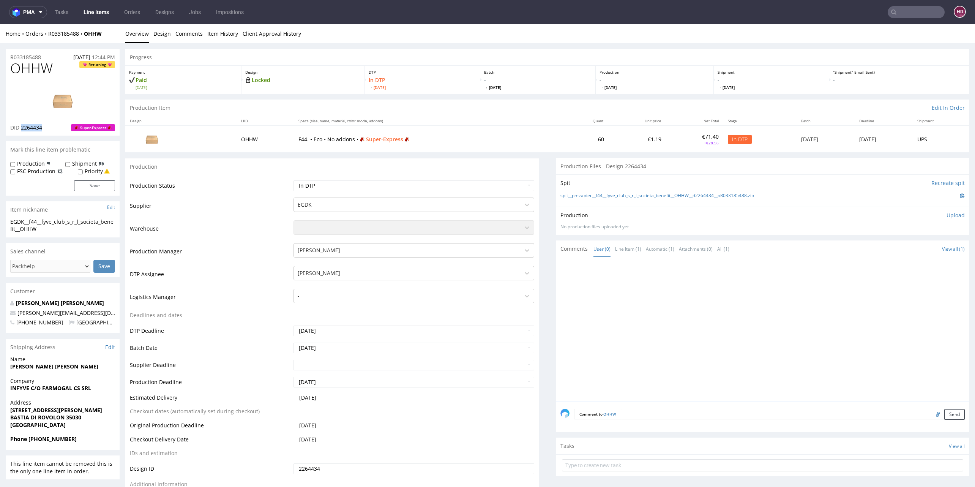
click at [57, 100] on img at bounding box center [62, 100] width 61 height 34
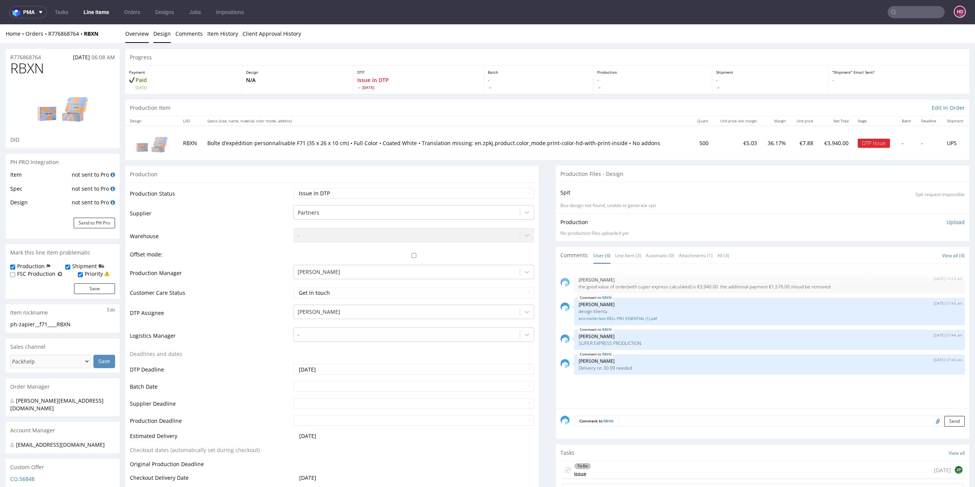
click at [169, 35] on link "Design" at bounding box center [161, 33] width 17 height 19
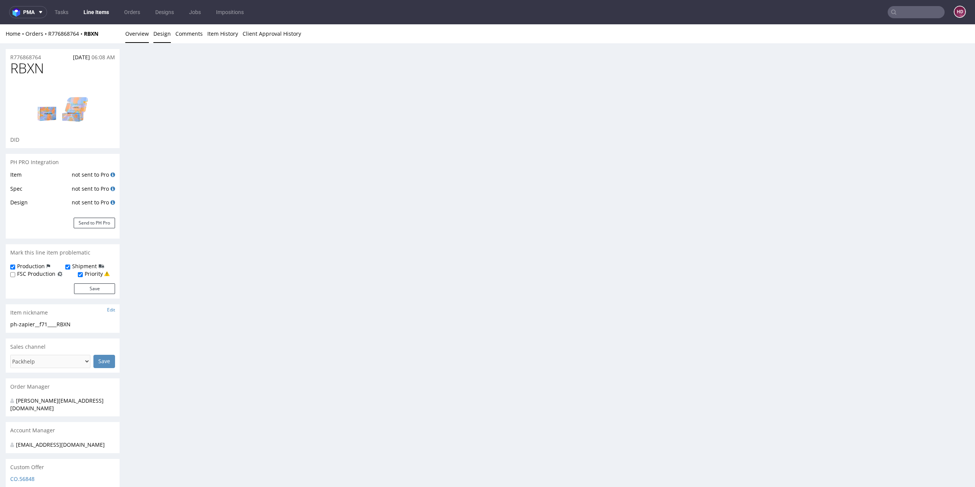
click at [145, 37] on link "Overview" at bounding box center [137, 33] width 24 height 19
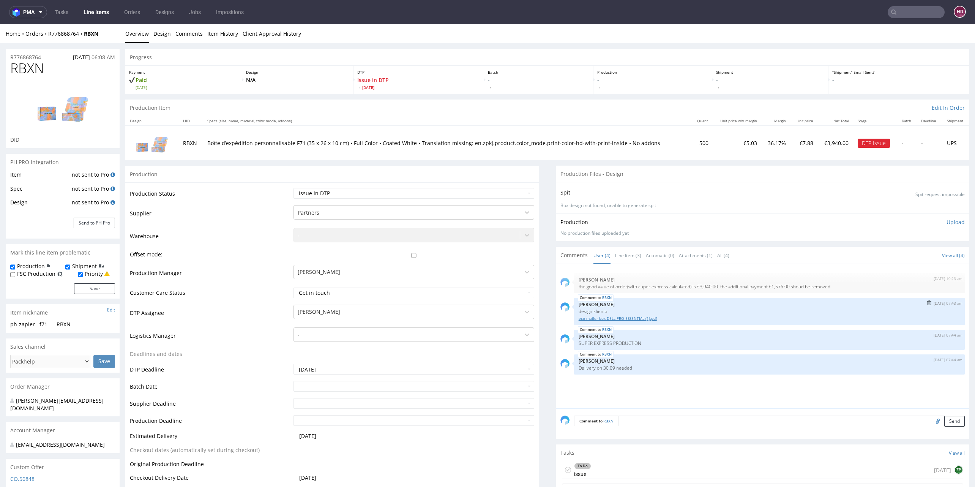
click at [585, 319] on link "eco-mailer-box DELL PRO ESSENTIAL (1).pdf" at bounding box center [768, 318] width 381 height 6
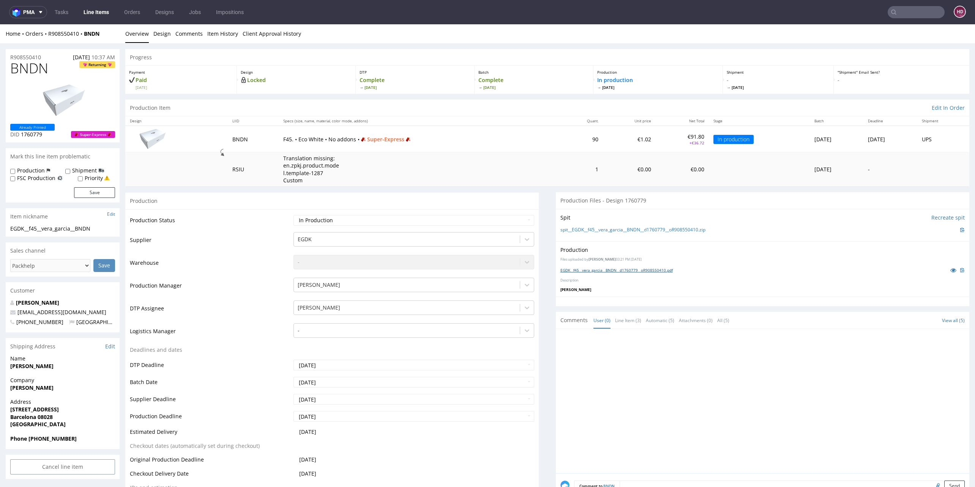
click at [606, 271] on link "EGDK__f45__vera_garcia__BNDN__d1760779__oR908550410.pdf" at bounding box center [616, 269] width 112 height 5
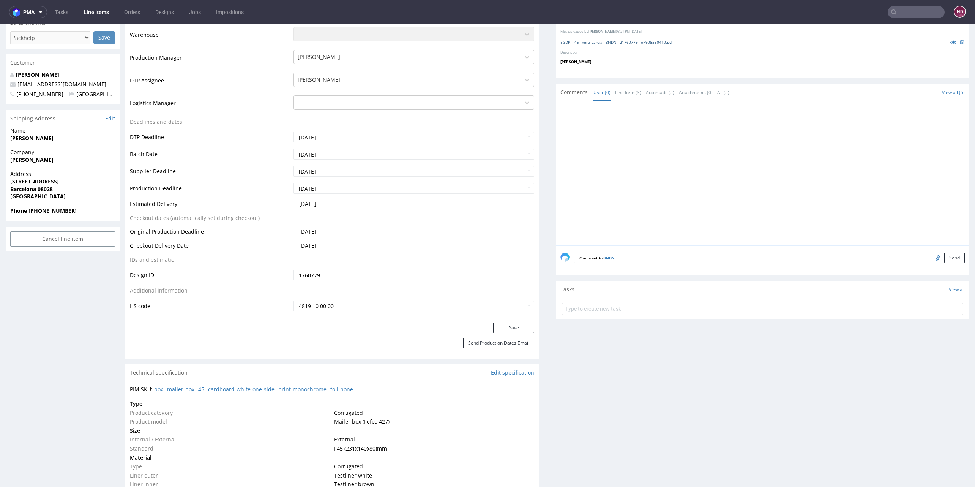
scroll to position [225, 0]
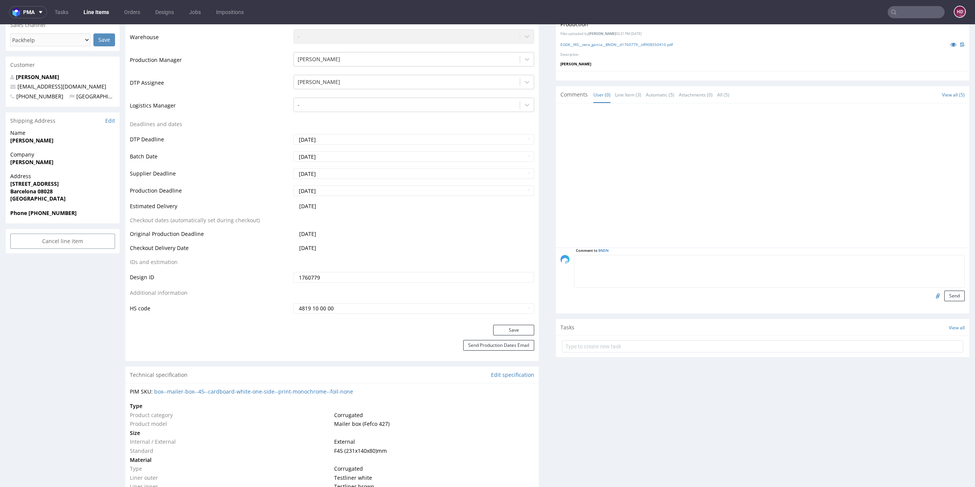
click at [713, 257] on textarea at bounding box center [769, 271] width 391 height 33
type textarea "wykrojnik poprawiony"
click at [931, 293] on input "file" at bounding box center [936, 295] width 11 height 10
click at [931, 295] on input "file" at bounding box center [936, 295] width 11 height 10
type input "C:\fakepath\EGDK__f45__vera_garcia__BNDN__d1760779__oR908550410 .pdf"
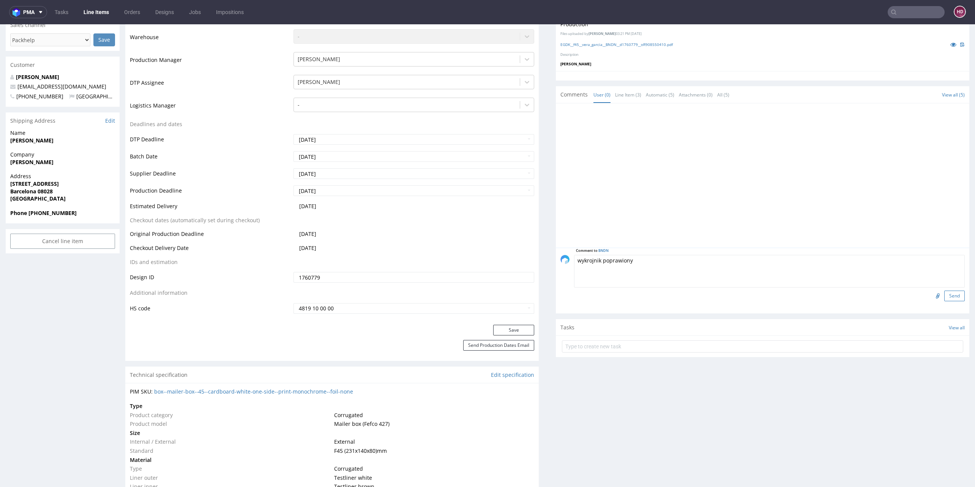
click at [944, 293] on button "Send" at bounding box center [954, 295] width 20 height 11
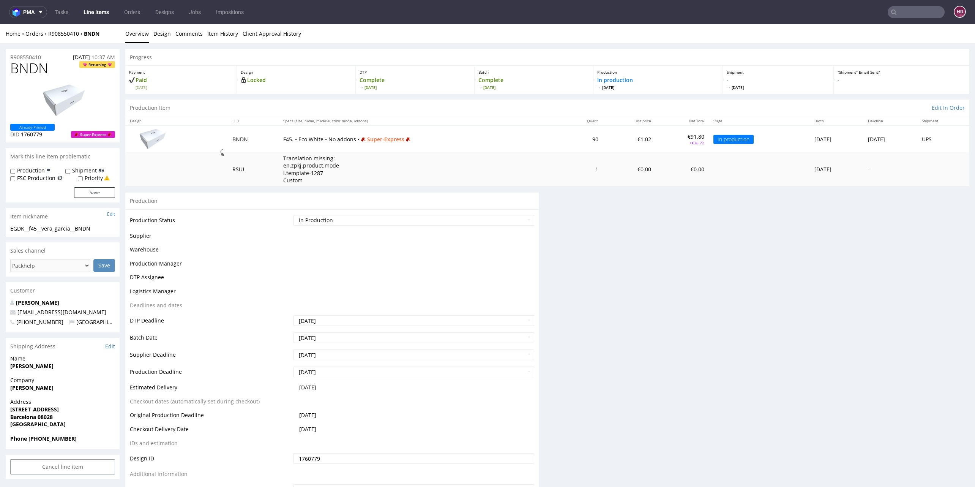
scroll to position [0, 0]
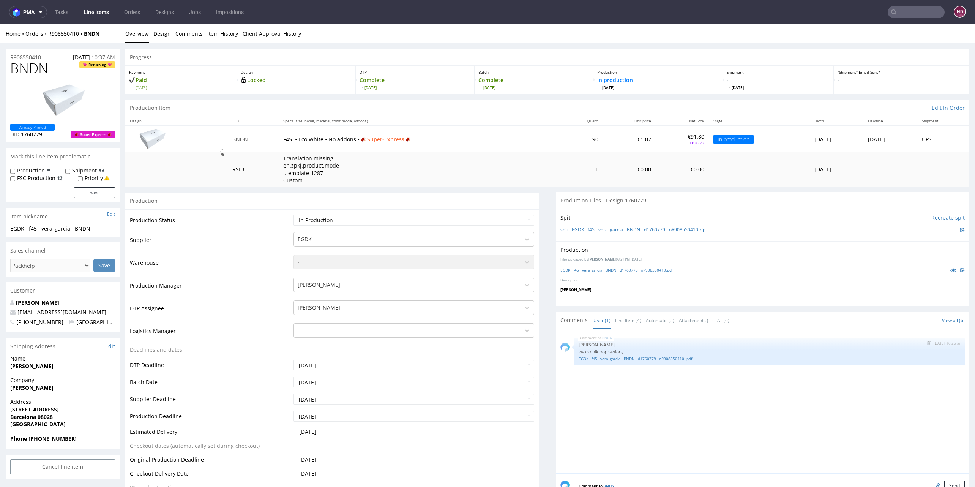
click at [647, 358] on link "EGDK__f45__vera_garcia__BNDN__d1760779__oR908550410 .pdf" at bounding box center [768, 359] width 381 height 6
